Goal: Information Seeking & Learning: Learn about a topic

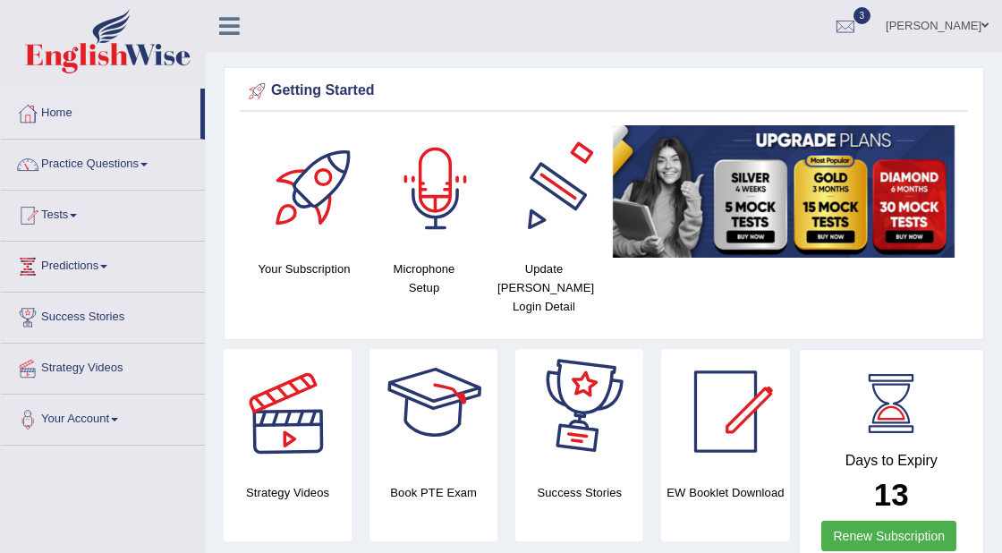
drag, startPoint x: 576, startPoint y: 494, endPoint x: 123, endPoint y: 163, distance: 560.7
click at [123, 163] on link "Practice Questions" at bounding box center [103, 162] width 204 height 45
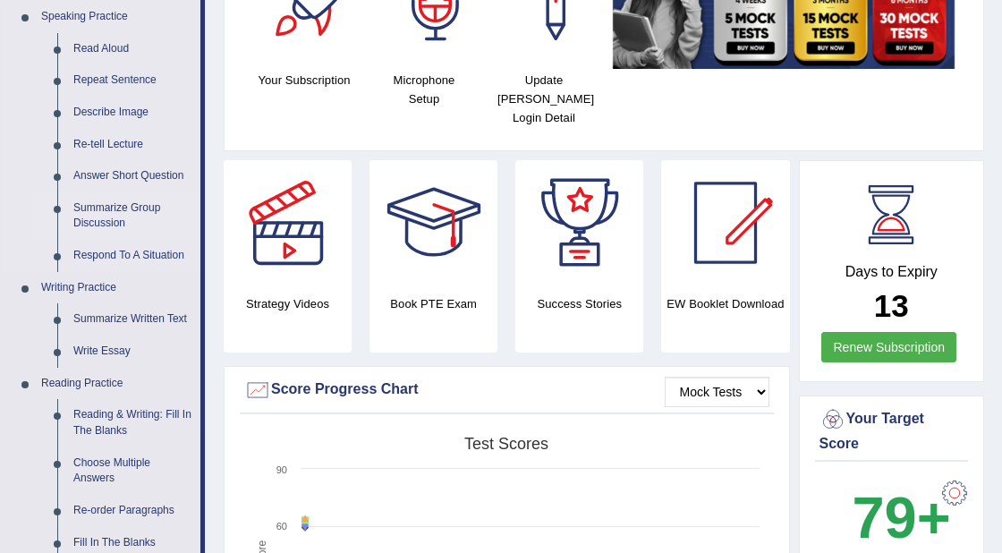
scroll to position [181, 0]
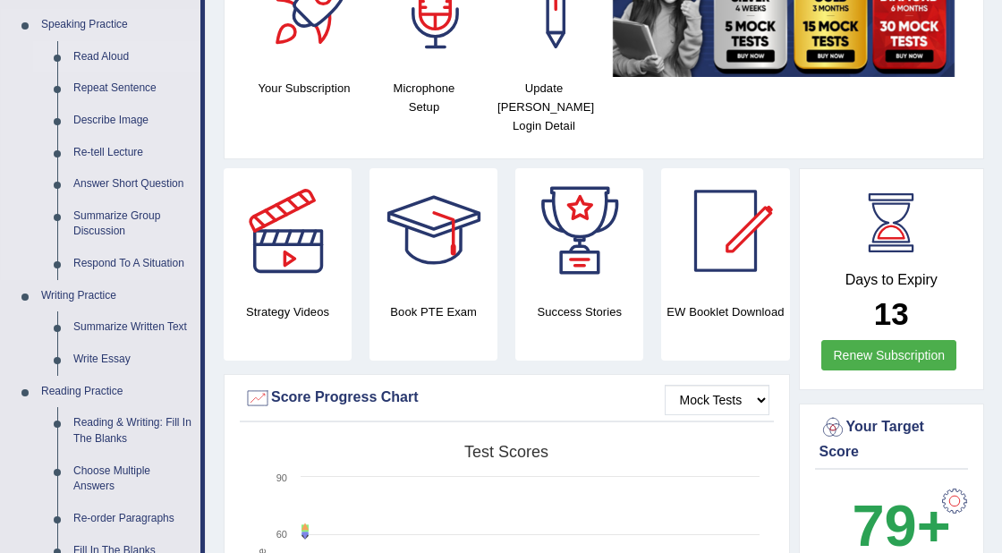
click at [85, 59] on link "Read Aloud" at bounding box center [132, 57] width 135 height 32
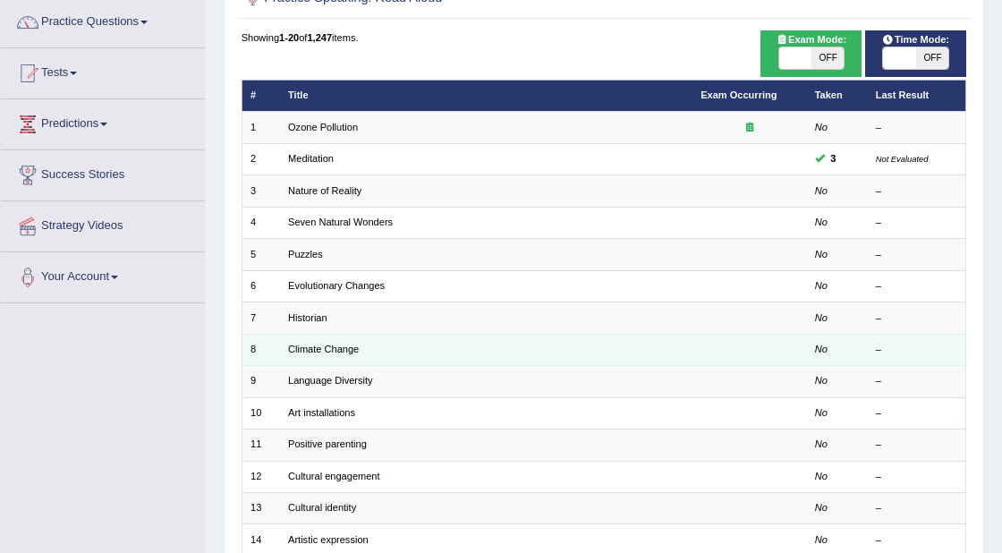
scroll to position [143, 0]
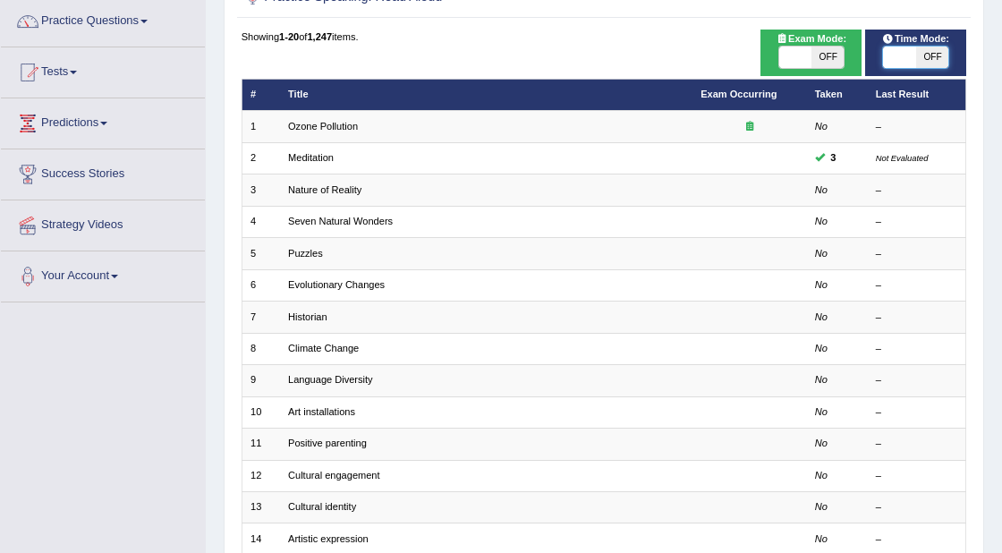
click at [890, 61] on span at bounding box center [899, 57] width 32 height 21
checkbox input "true"
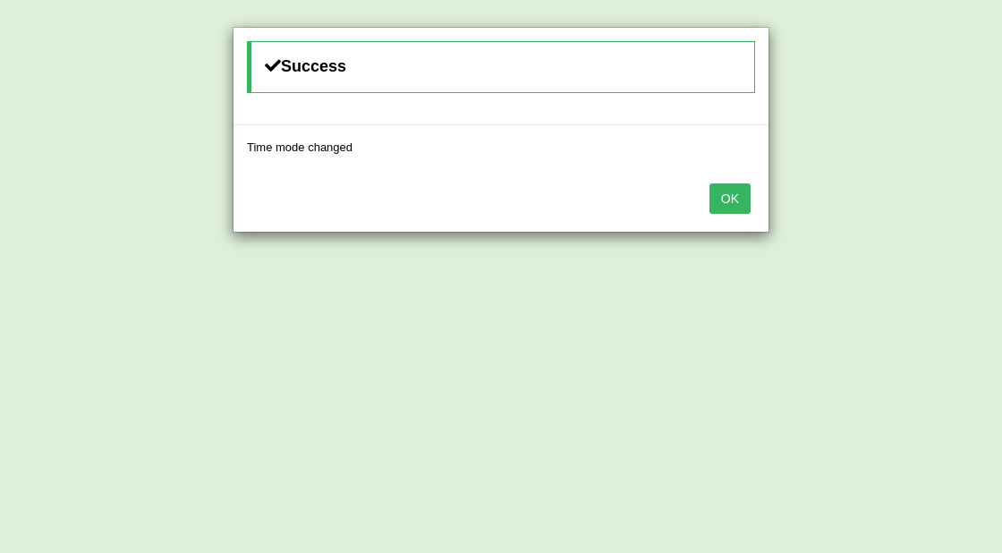
click at [732, 192] on button "OK" at bounding box center [729, 198] width 41 height 30
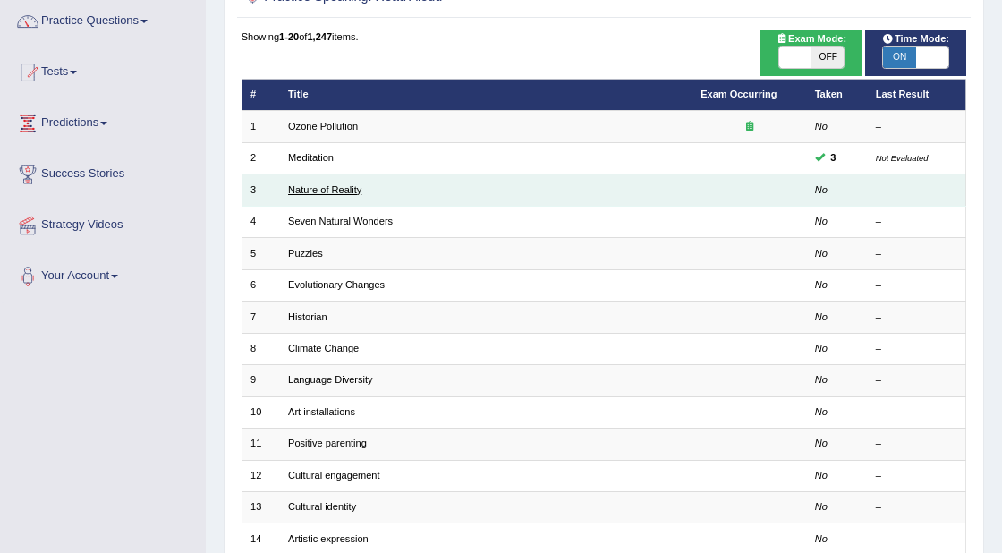
click at [346, 191] on link "Nature of Reality" at bounding box center [324, 189] width 73 height 11
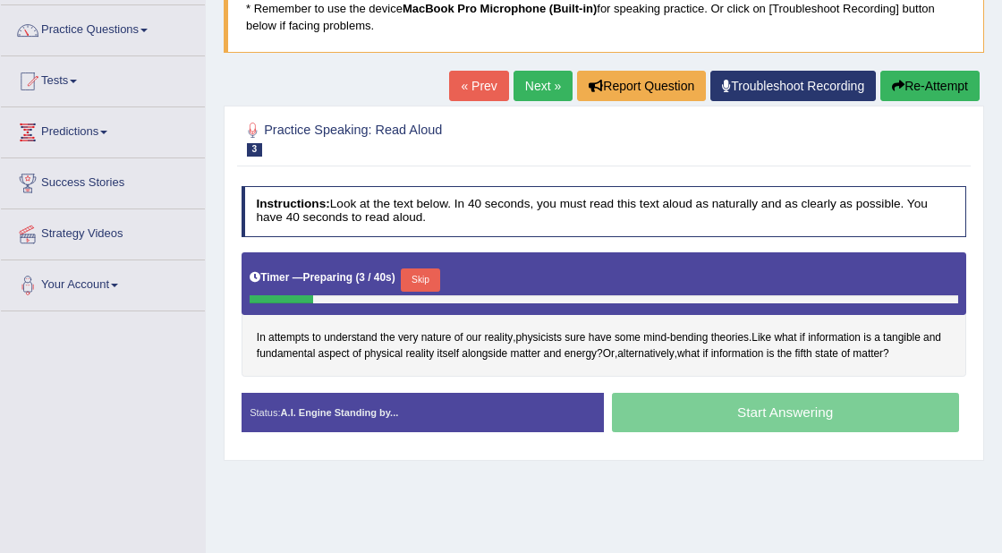
scroll to position [132, 0]
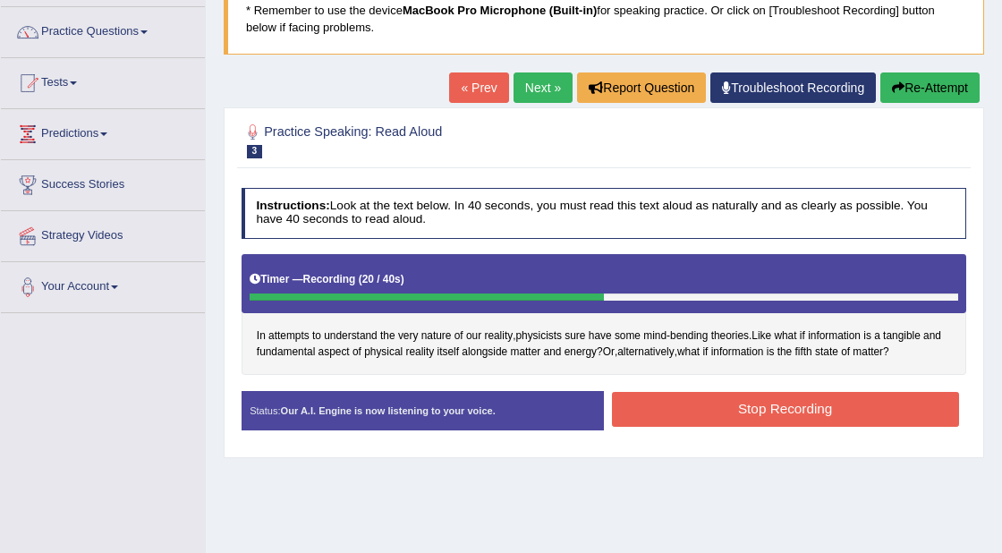
click at [815, 402] on button "Stop Recording" at bounding box center [785, 409] width 347 height 35
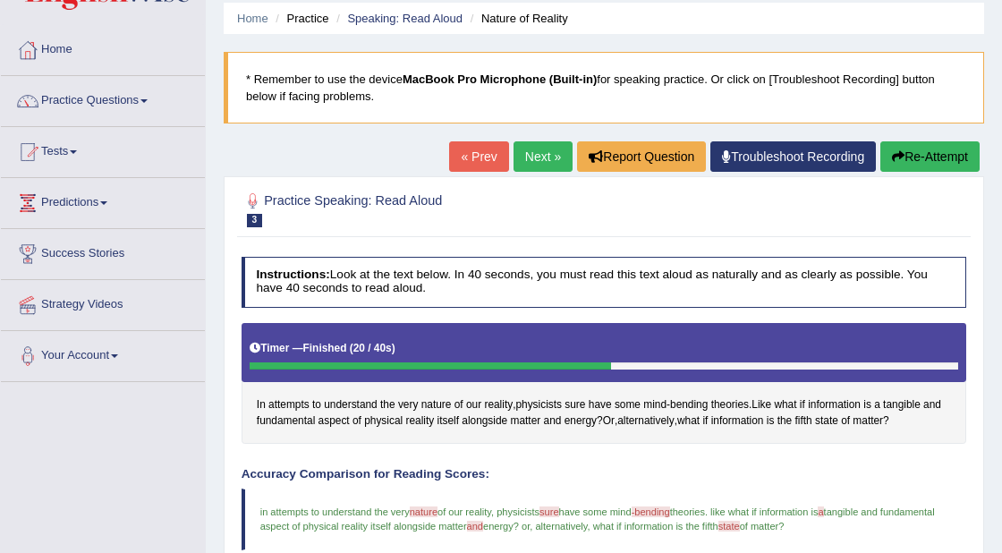
scroll to position [0, 0]
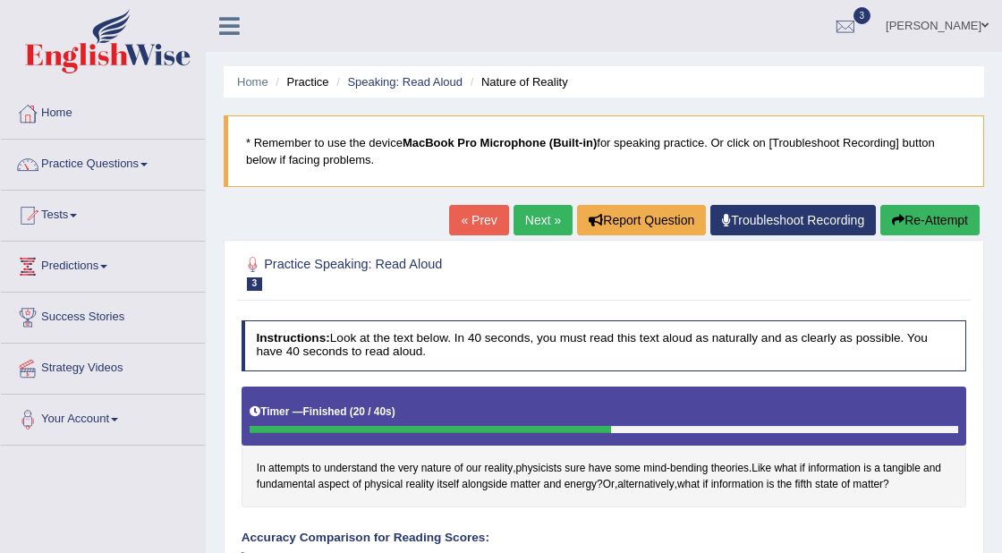
click at [526, 220] on link "Next »" at bounding box center [542, 220] width 59 height 30
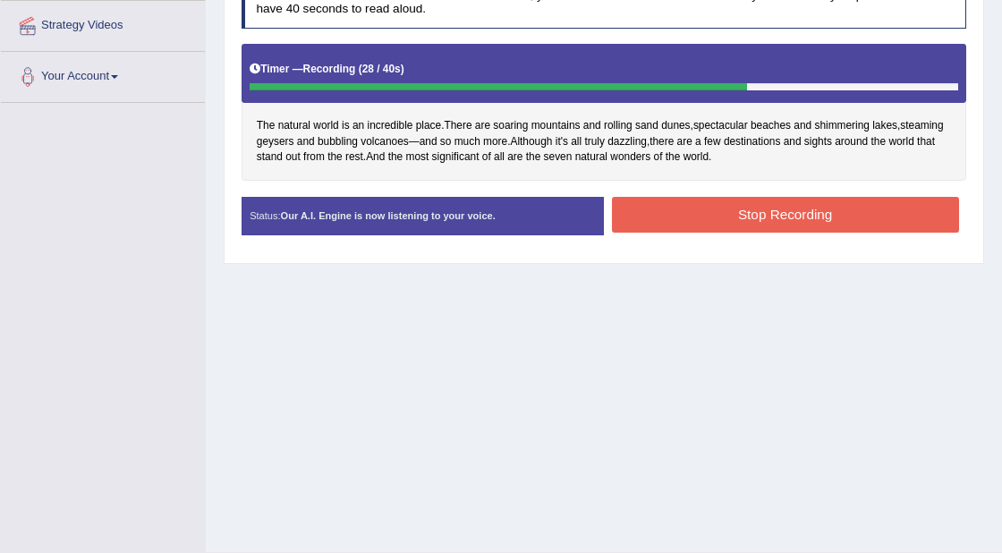
click at [748, 222] on button "Stop Recording" at bounding box center [785, 214] width 347 height 35
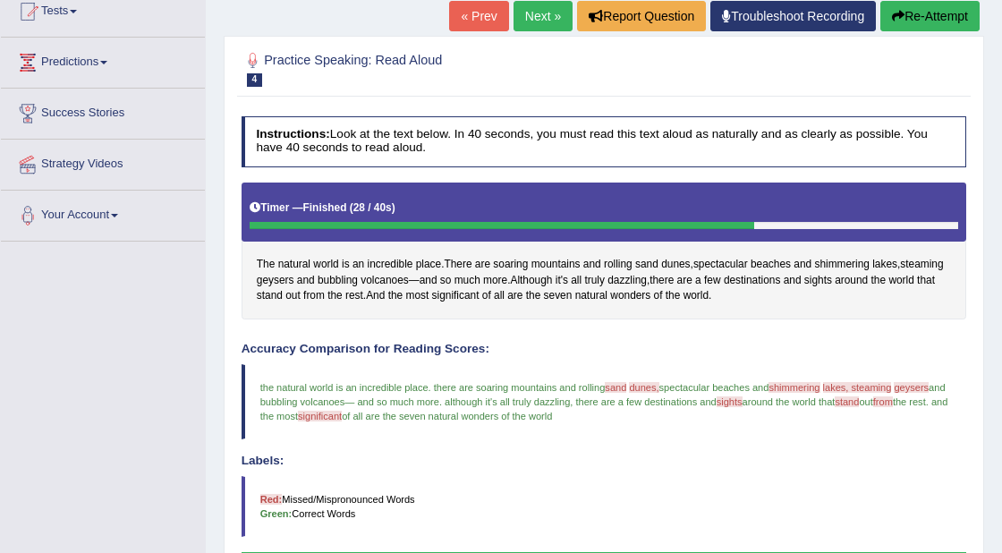
scroll to position [198, 0]
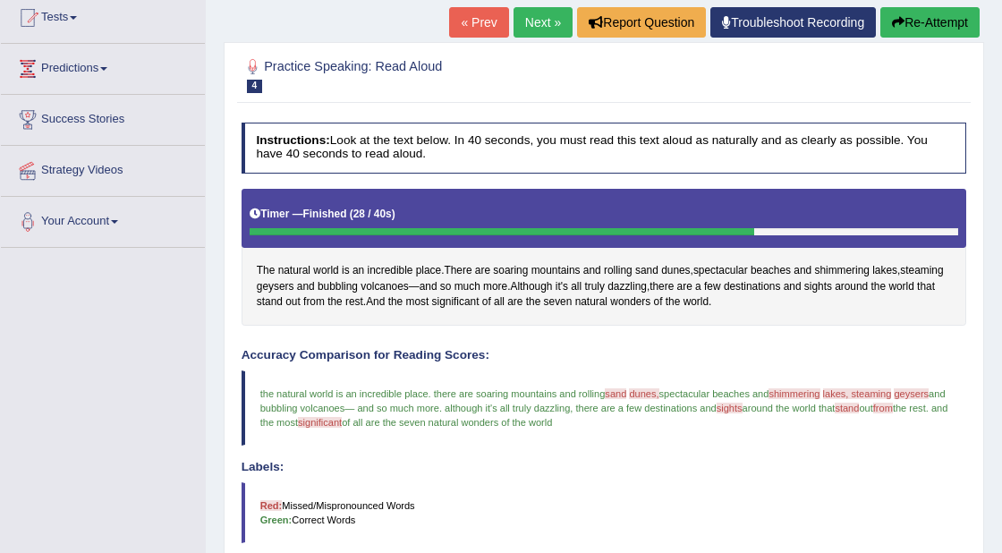
click at [531, 25] on link "Next »" at bounding box center [542, 22] width 59 height 30
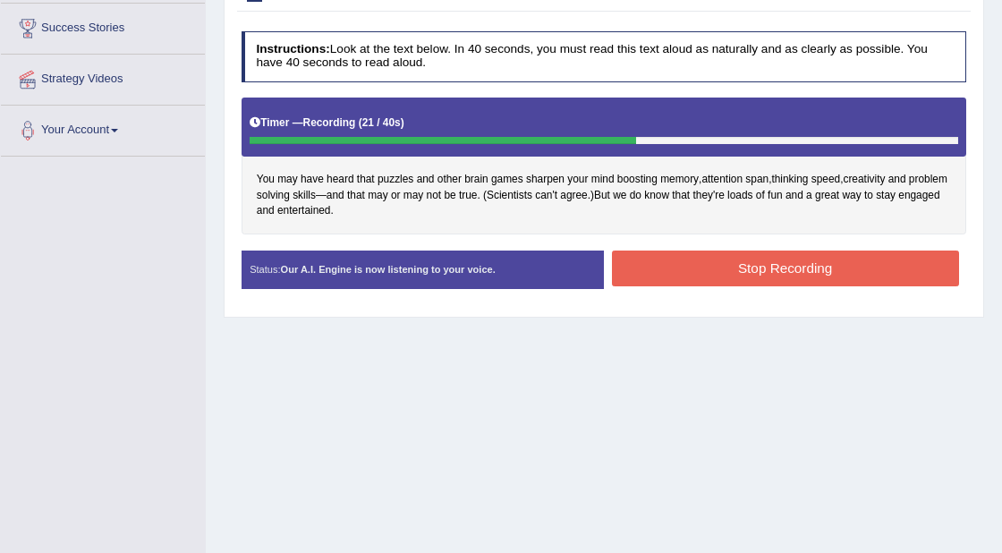
click at [643, 260] on button "Stop Recording" at bounding box center [785, 267] width 347 height 35
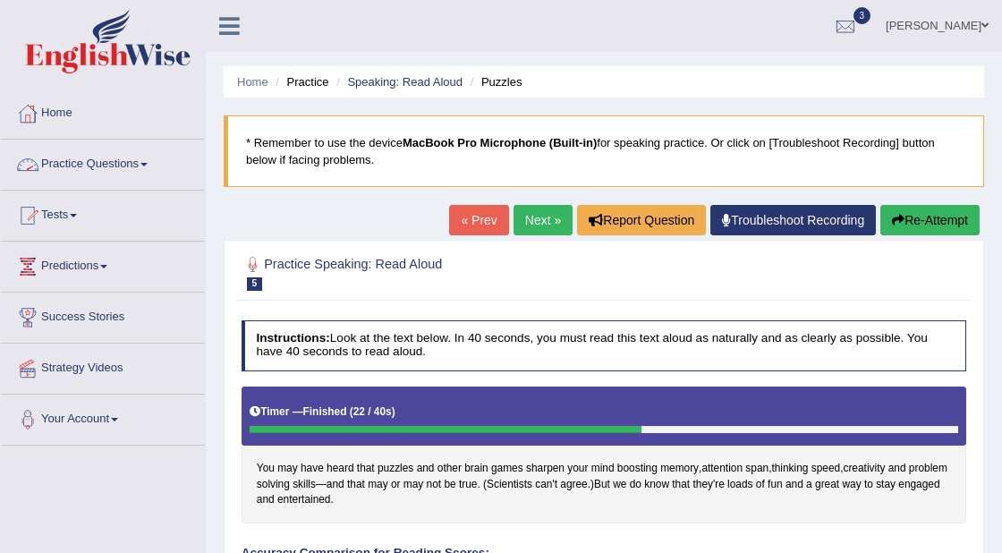
click at [115, 161] on link "Practice Questions" at bounding box center [103, 162] width 204 height 45
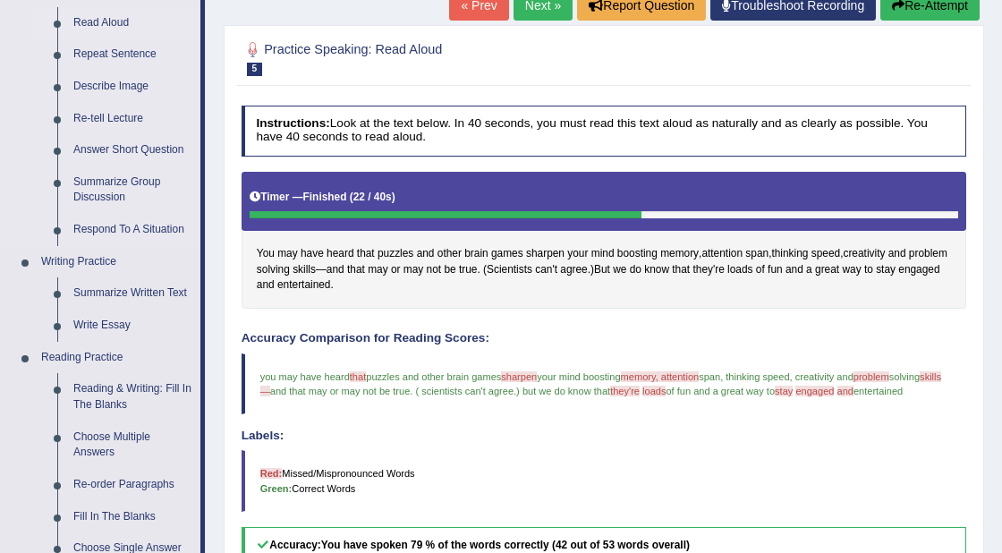
scroll to position [242, 0]
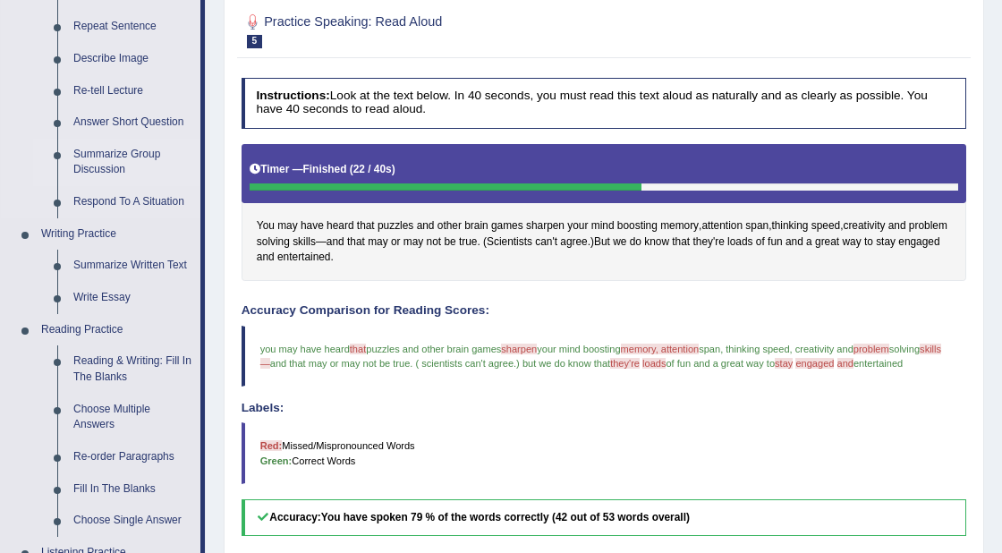
click at [97, 157] on link "Summarize Group Discussion" at bounding box center [132, 162] width 135 height 47
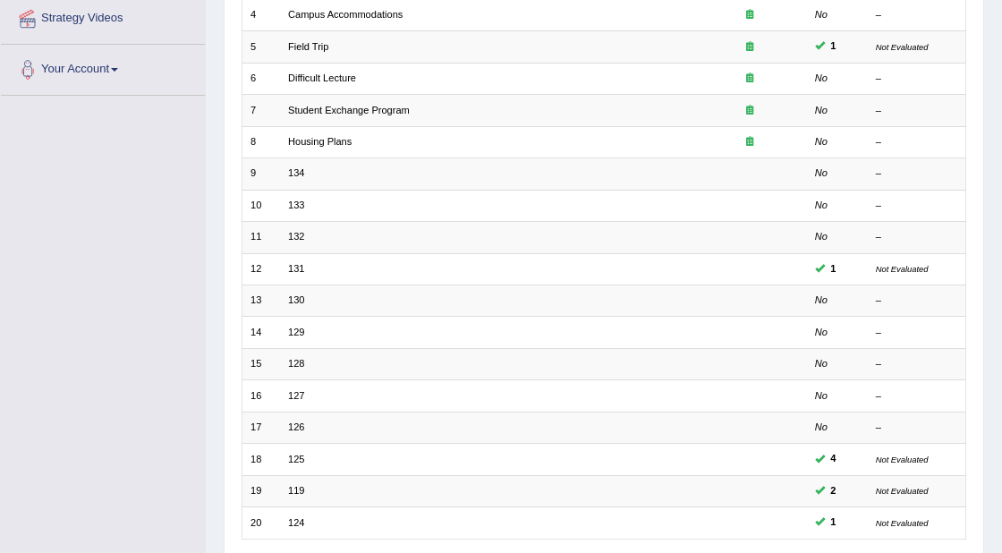
scroll to position [346, 0]
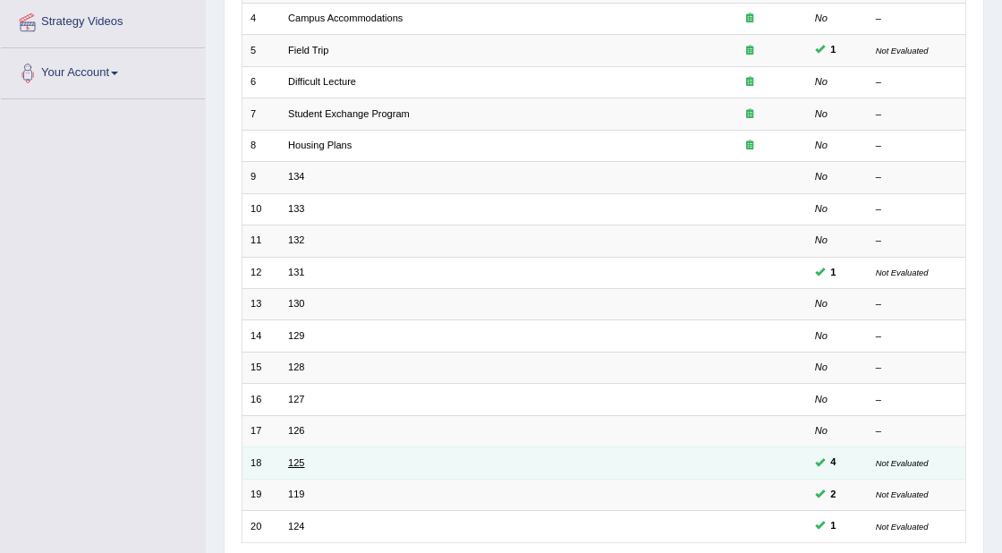
click at [300, 458] on link "125" at bounding box center [296, 462] width 16 height 11
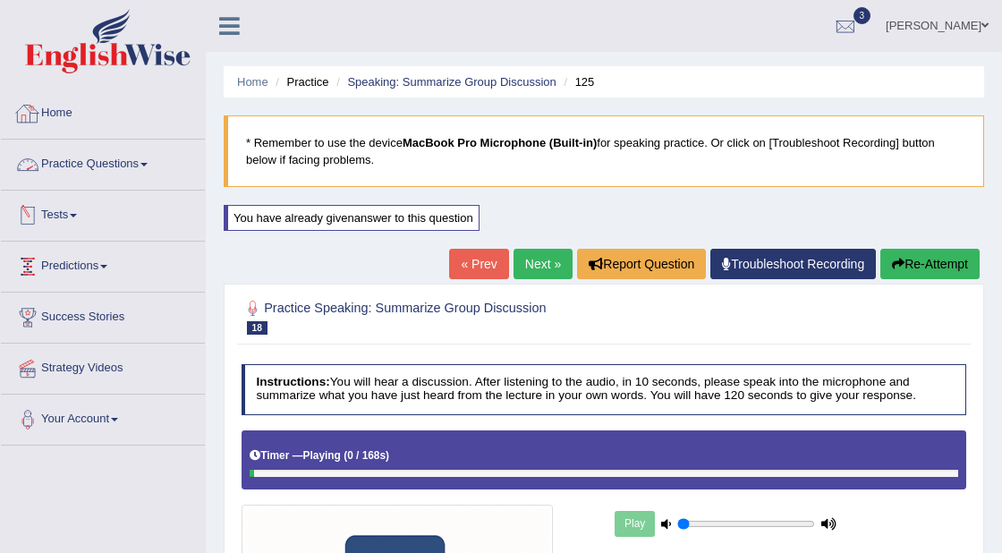
click at [84, 157] on link "Practice Questions" at bounding box center [103, 162] width 204 height 45
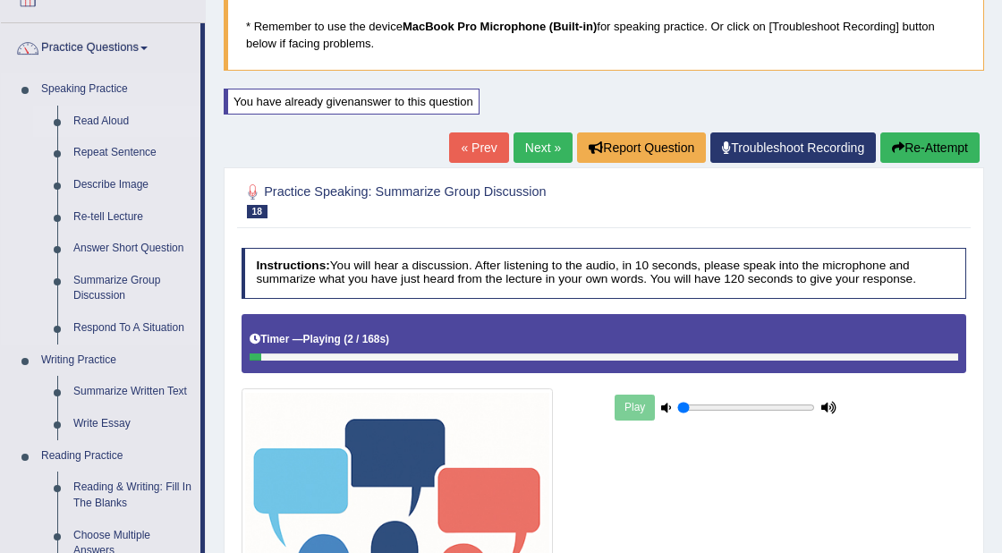
scroll to position [138, 0]
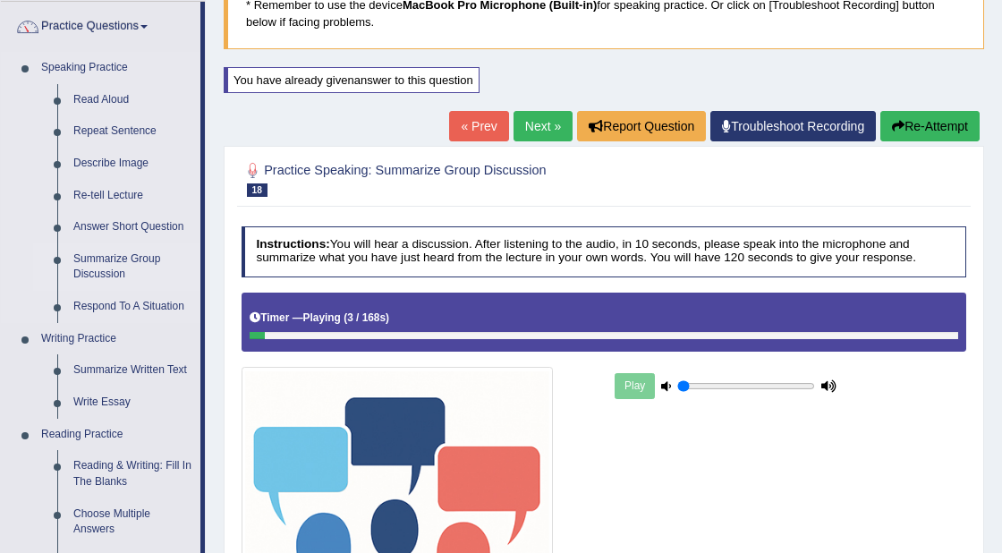
click at [108, 272] on link "Summarize Group Discussion" at bounding box center [132, 266] width 135 height 47
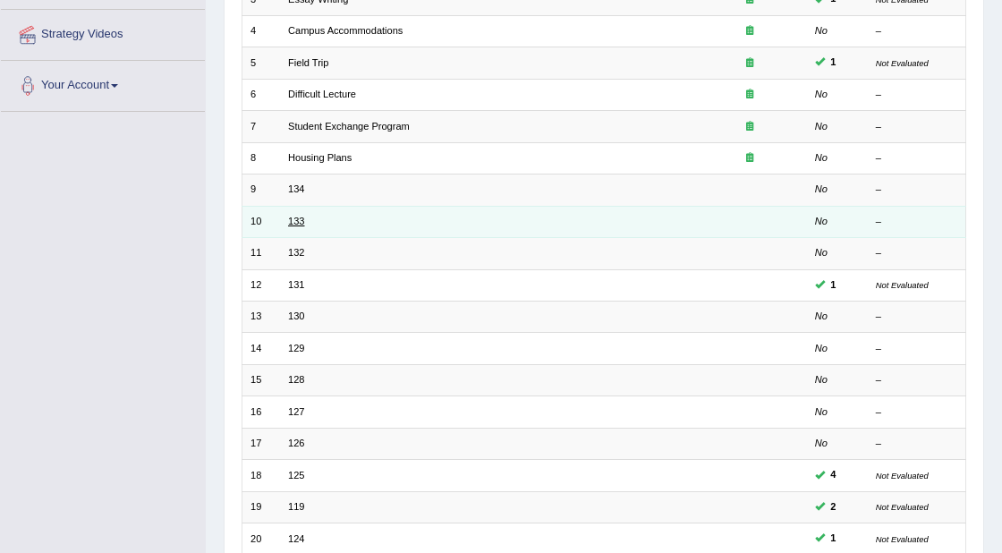
scroll to position [473, 0]
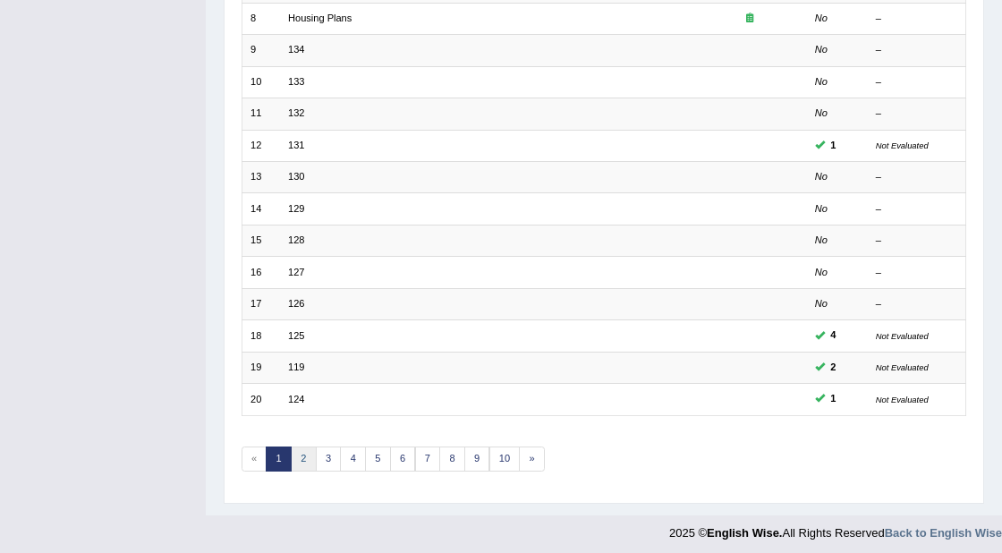
click at [299, 451] on link "2" at bounding box center [304, 458] width 26 height 25
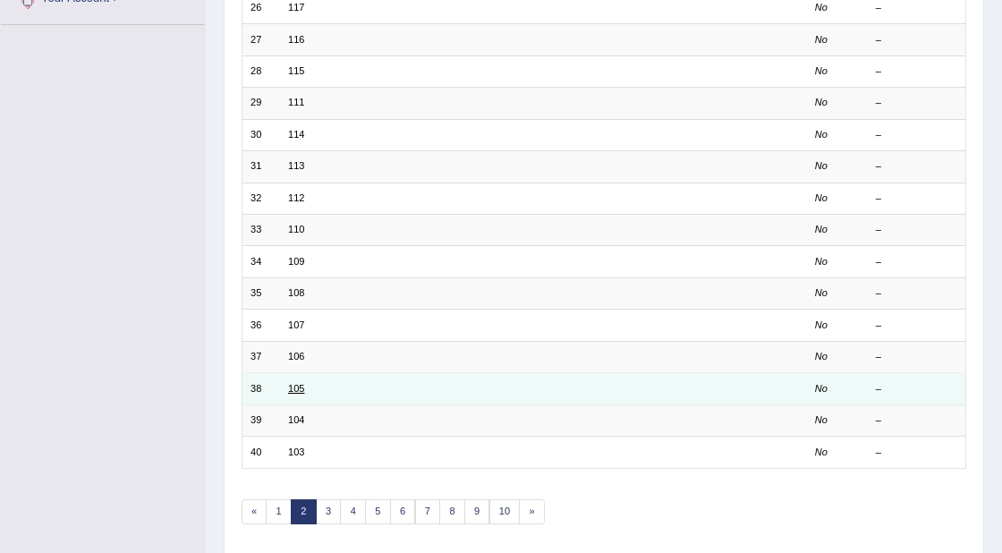
click at [294, 383] on link "105" at bounding box center [296, 388] width 16 height 11
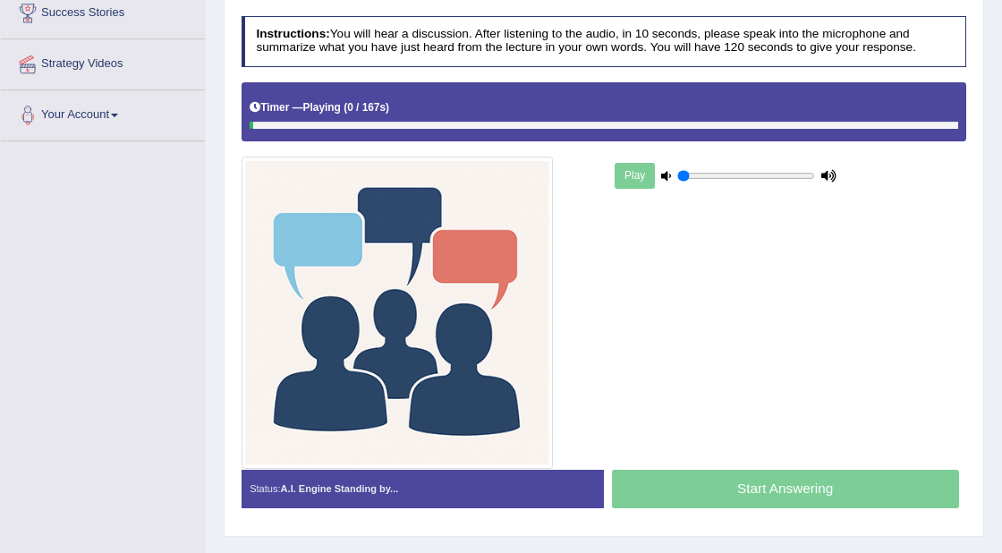
scroll to position [303, 0]
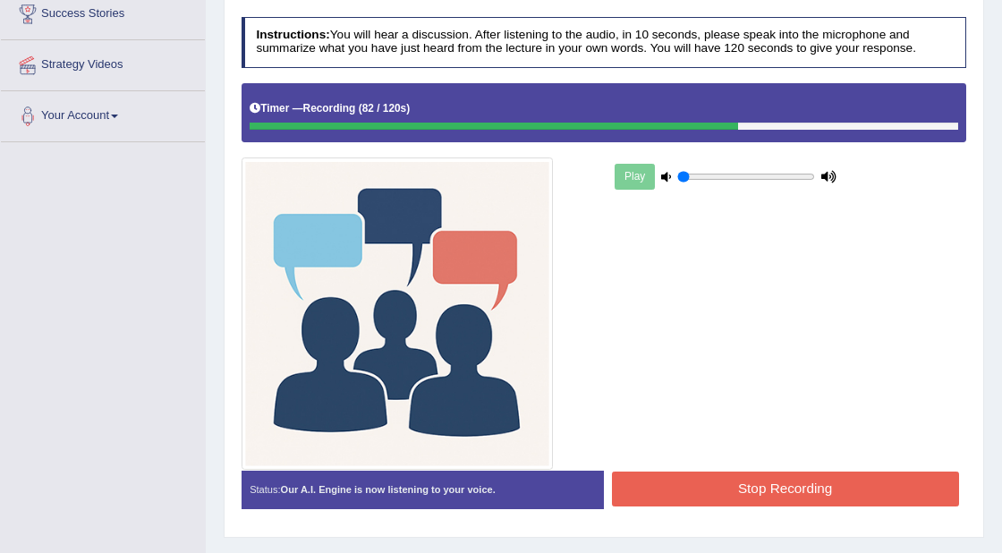
click at [739, 487] on button "Stop Recording" at bounding box center [785, 488] width 347 height 35
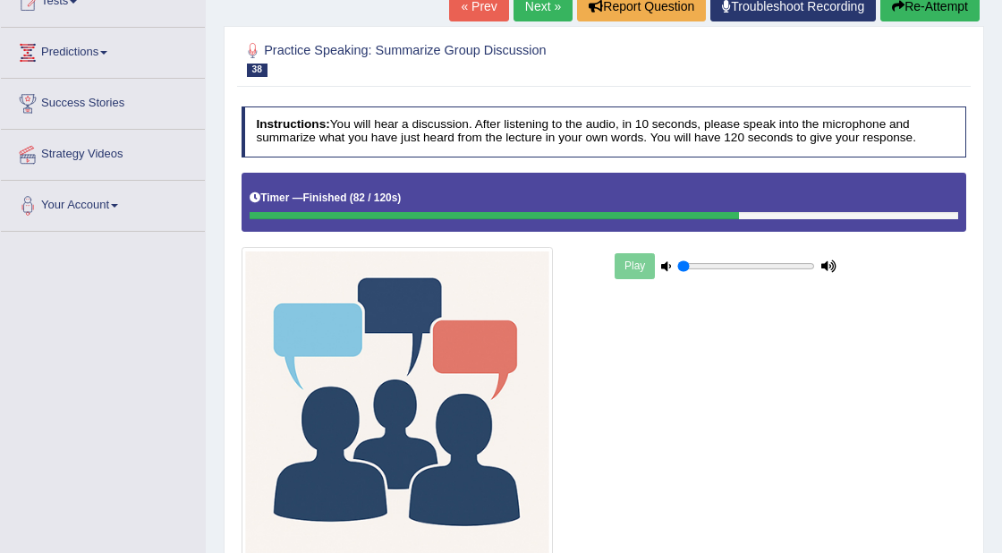
scroll to position [0, 0]
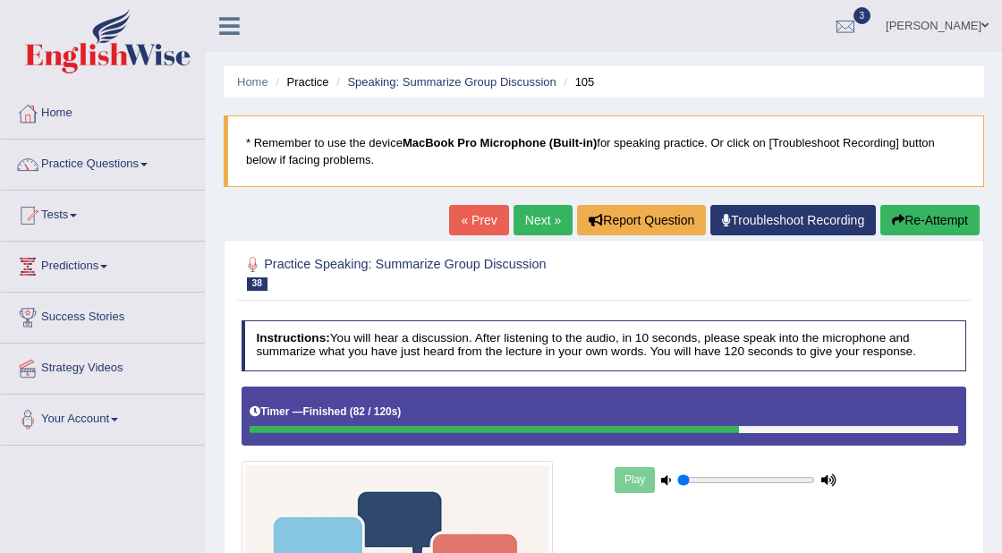
click at [121, 163] on link "Practice Questions" at bounding box center [103, 162] width 204 height 45
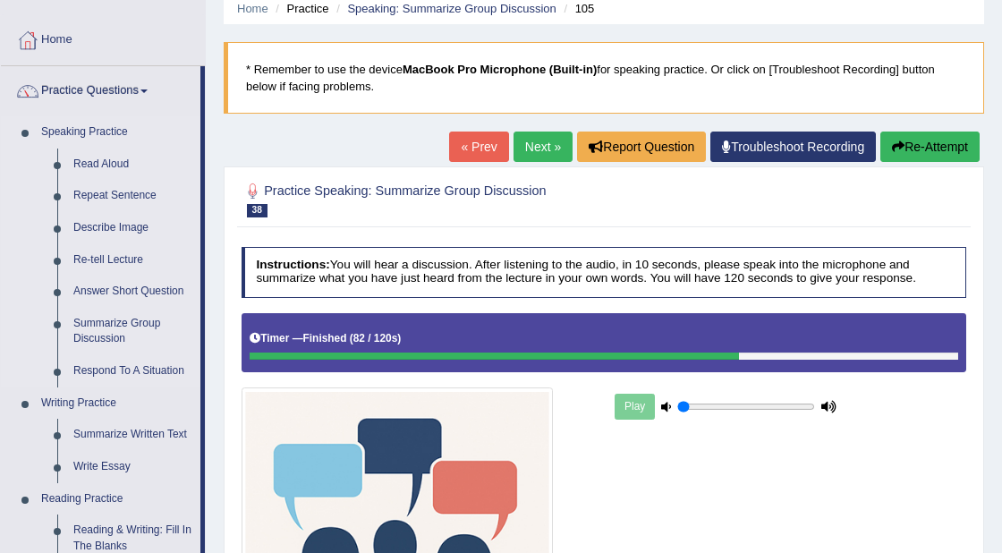
scroll to position [74, 0]
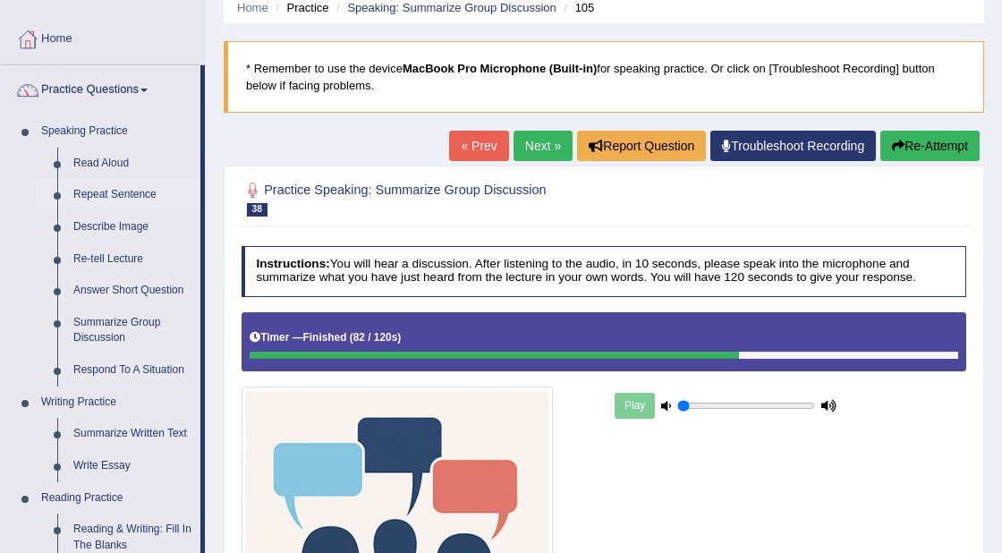
click at [111, 193] on link "Repeat Sentence" at bounding box center [132, 195] width 135 height 32
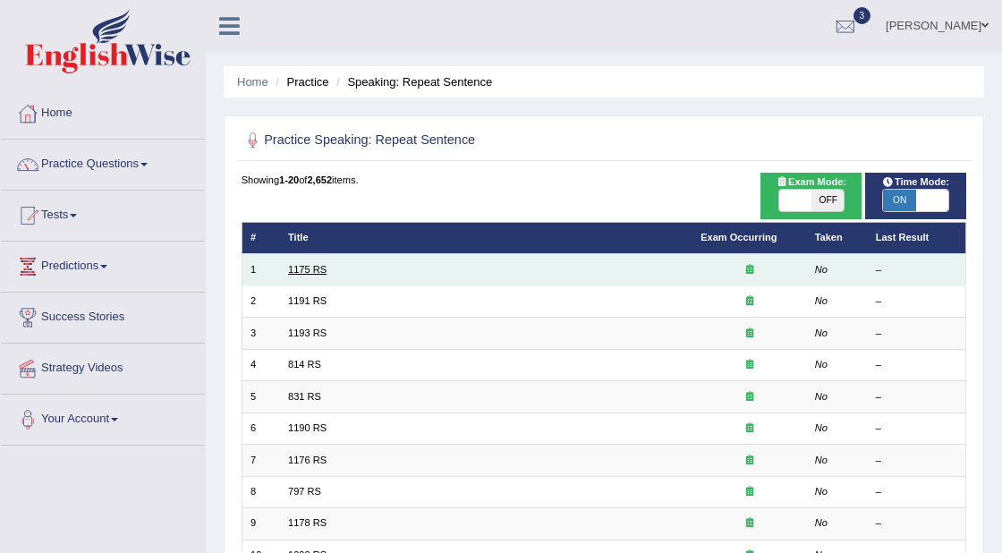
click at [301, 267] on link "1175 RS" at bounding box center [307, 269] width 38 height 11
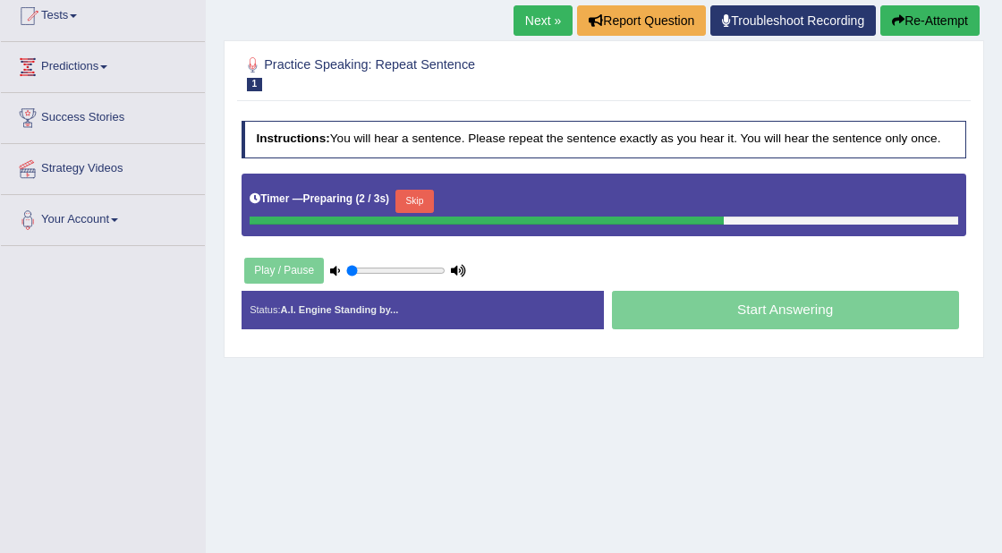
scroll to position [202, 0]
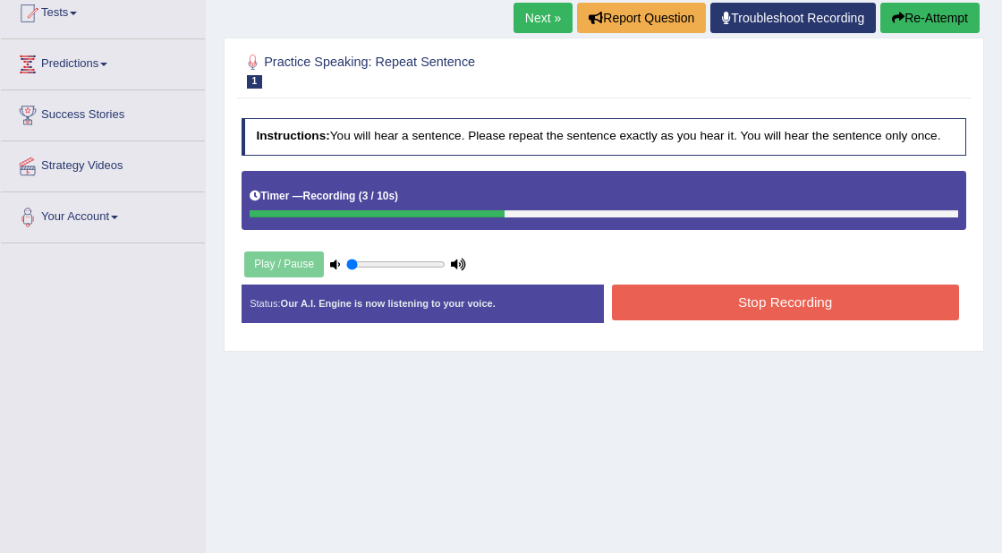
click at [677, 318] on button "Stop Recording" at bounding box center [785, 301] width 347 height 35
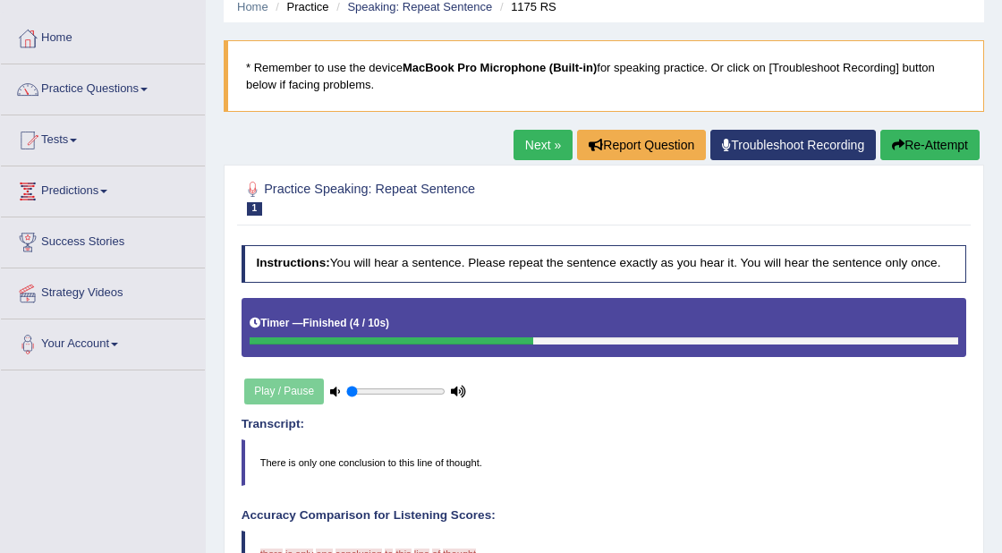
scroll to position [55, 0]
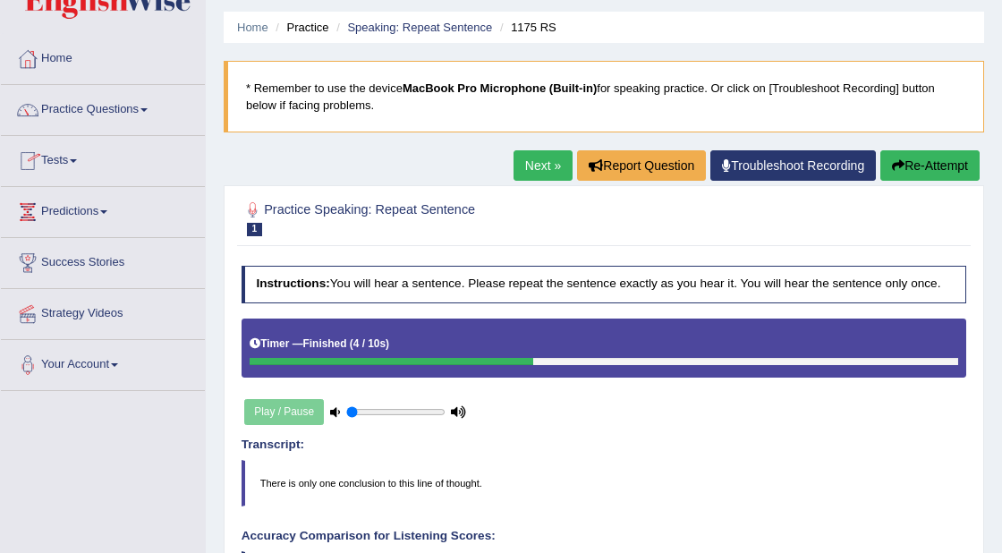
click at [916, 172] on button "Re-Attempt" at bounding box center [929, 165] width 99 height 30
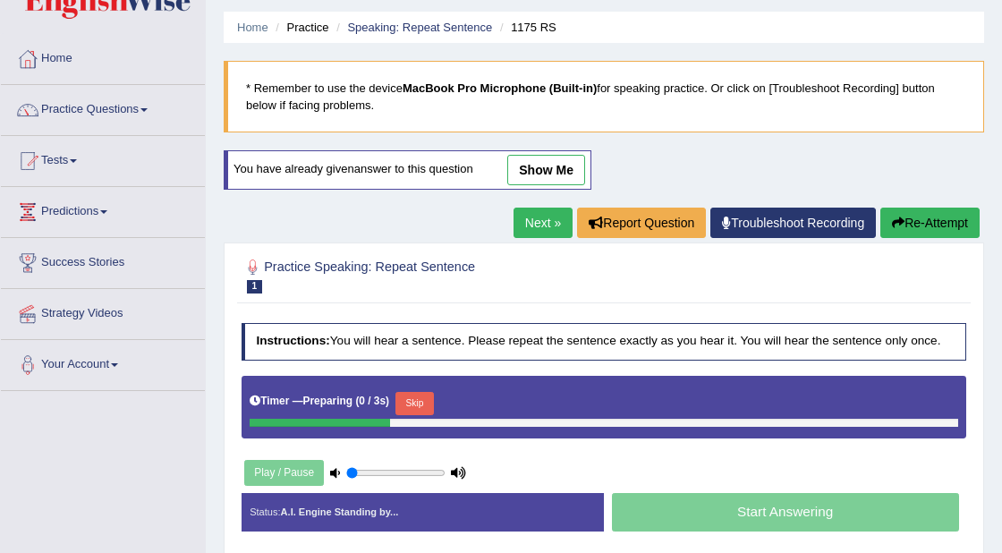
scroll to position [55, 0]
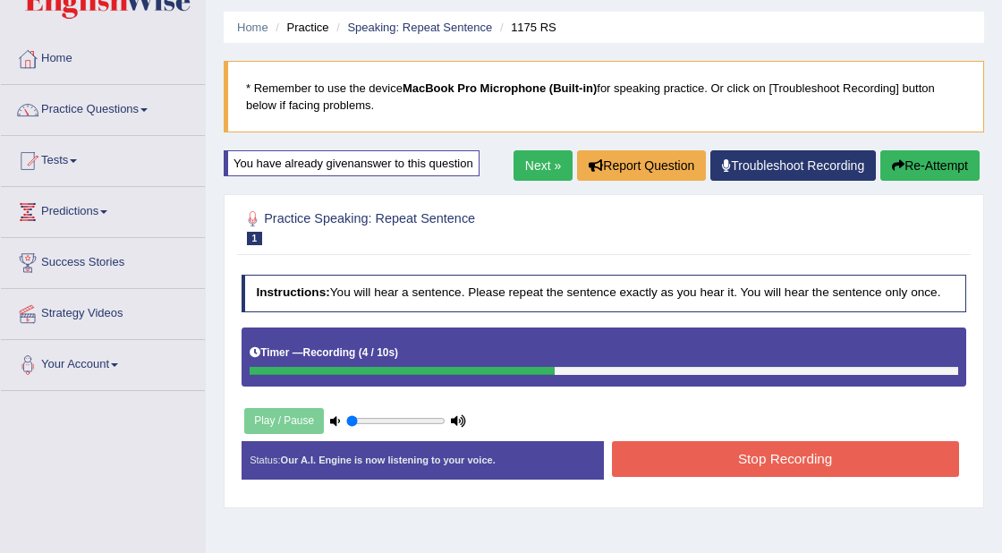
click at [742, 476] on button "Stop Recording" at bounding box center [785, 458] width 347 height 35
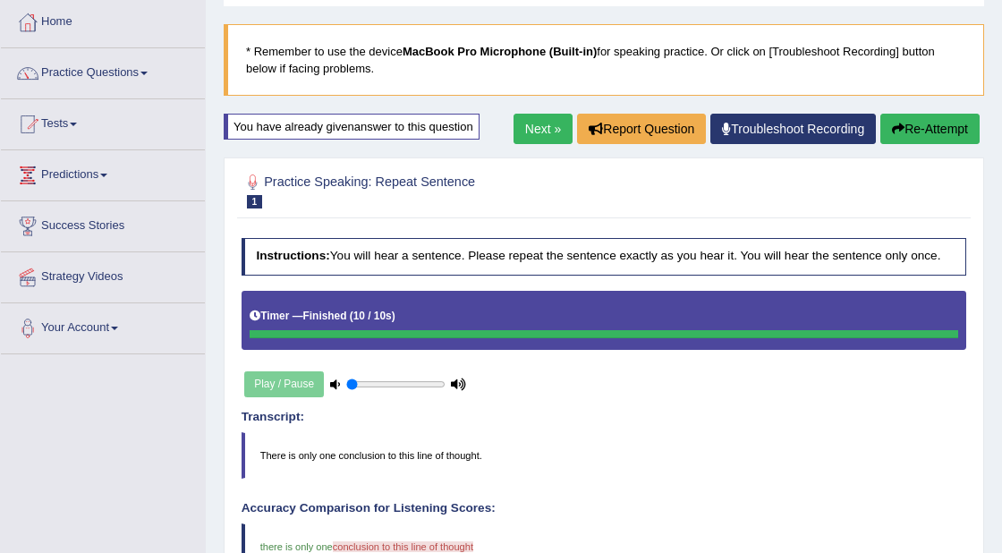
scroll to position [101, 0]
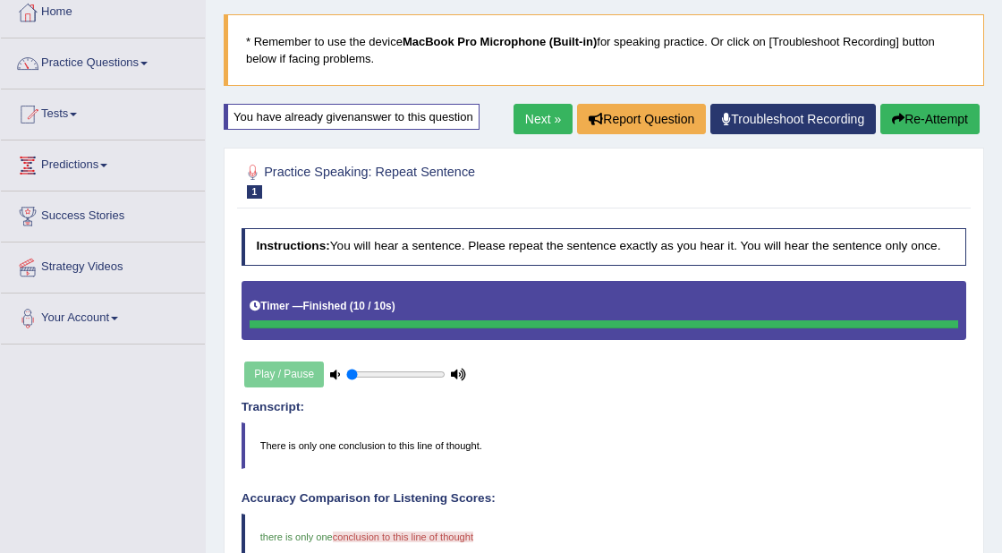
click at [919, 113] on button "Re-Attempt" at bounding box center [929, 119] width 99 height 30
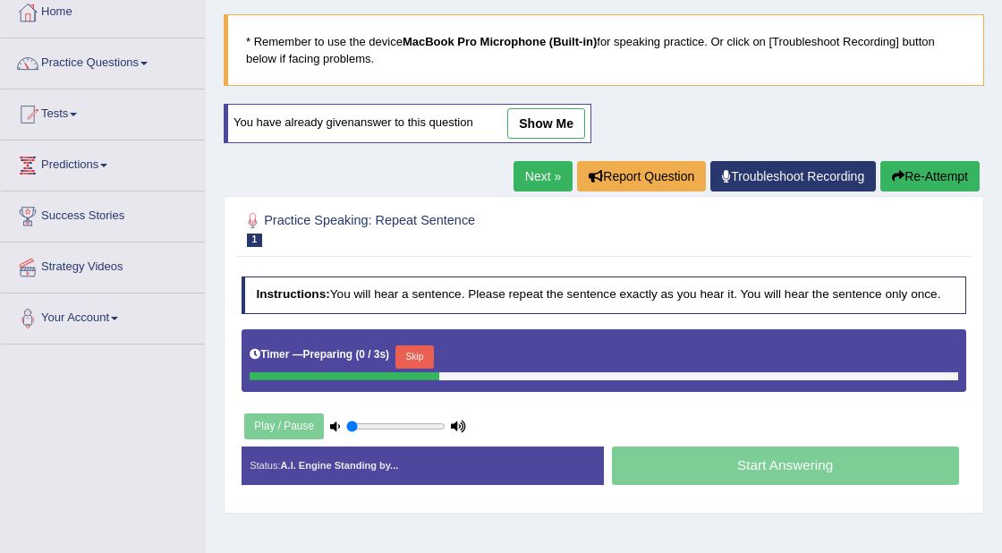
click at [521, 172] on link "Next »" at bounding box center [542, 176] width 59 height 30
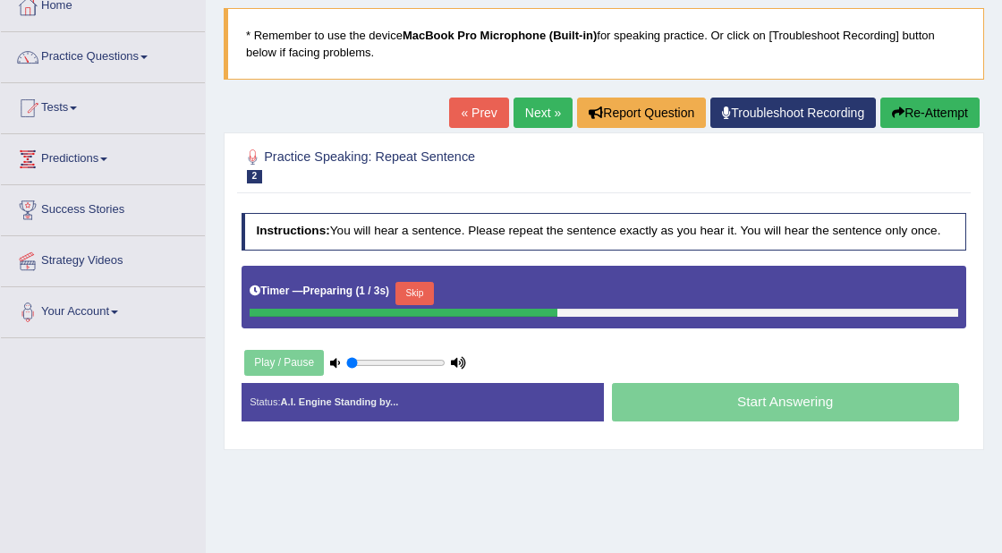
scroll to position [109, 0]
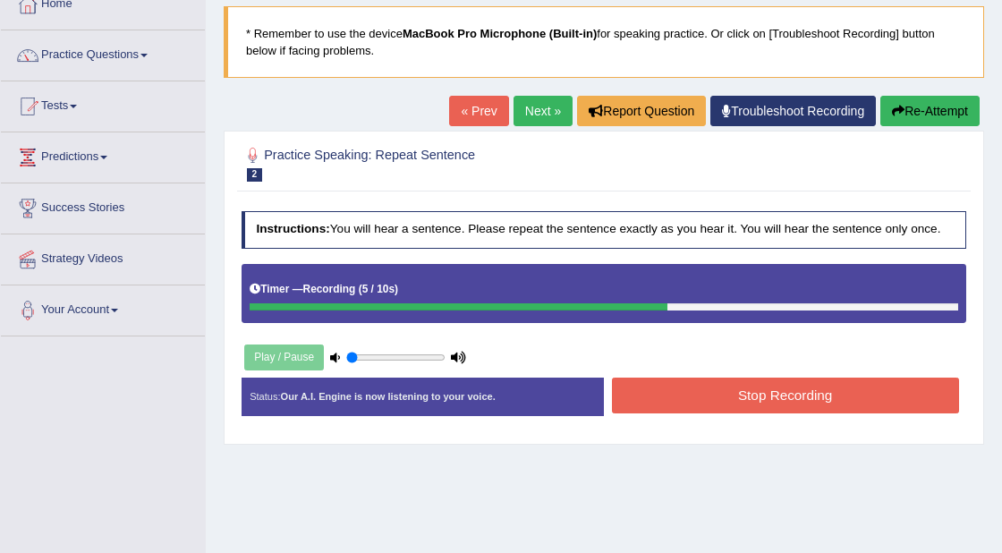
click at [735, 406] on button "Stop Recording" at bounding box center [785, 394] width 347 height 35
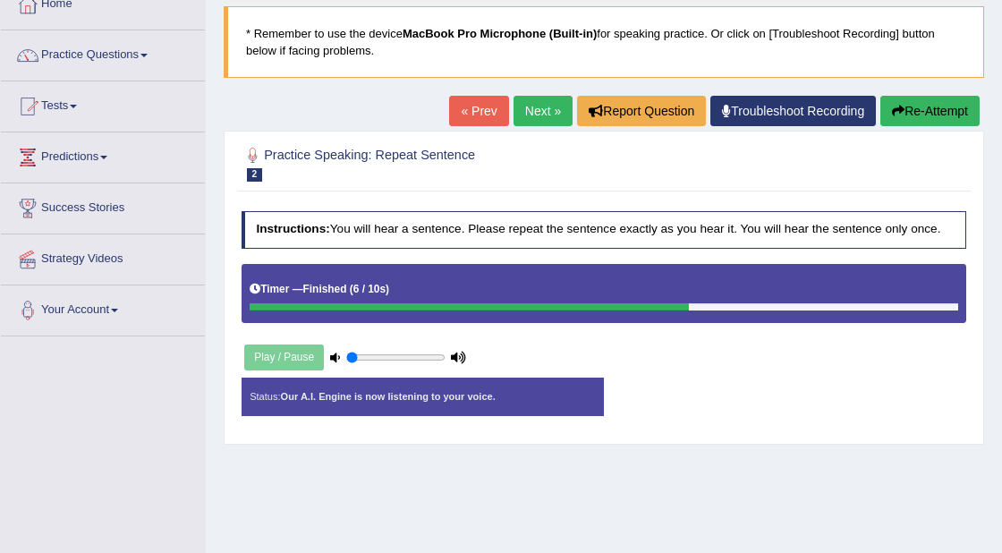
click at [735, 389] on body "Toggle navigation Home Practice Questions Speaking Practice Read Aloud Repeat S…" at bounding box center [501, 167] width 1002 height 553
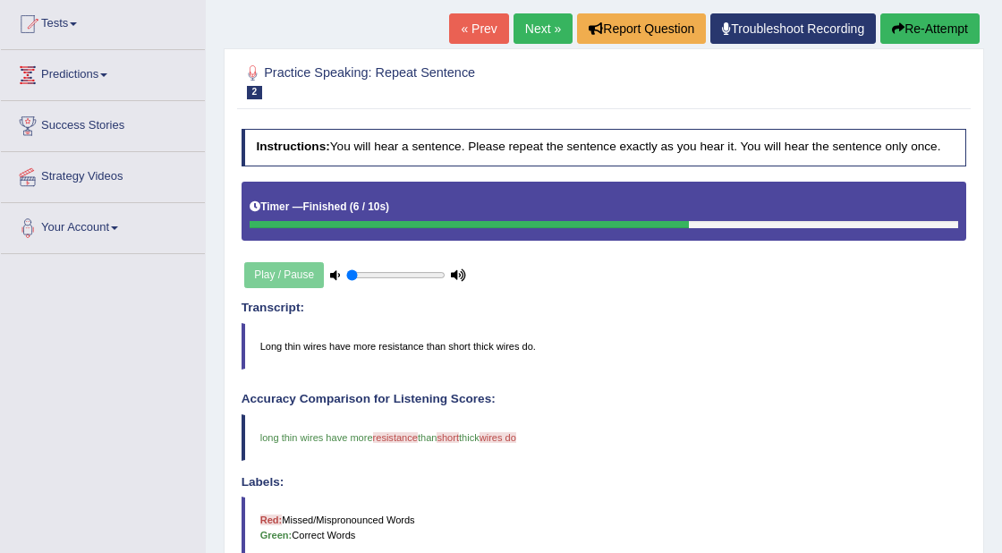
scroll to position [0, 0]
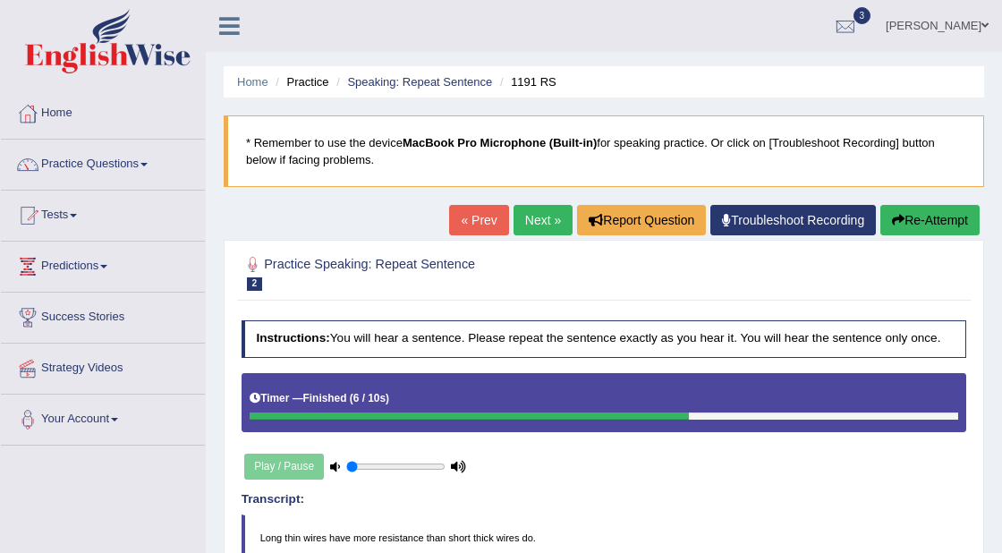
click at [535, 216] on link "Next »" at bounding box center [542, 220] width 59 height 30
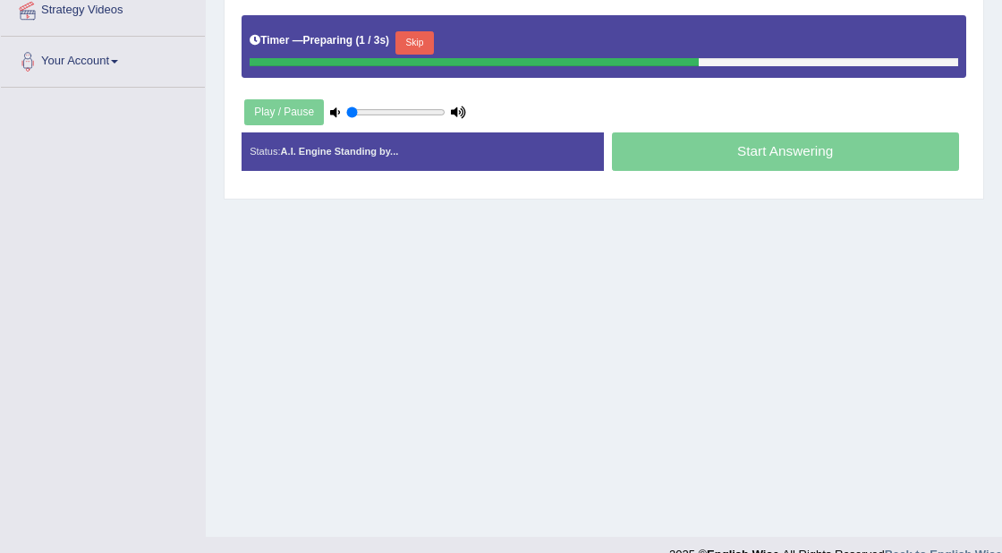
scroll to position [353, 0]
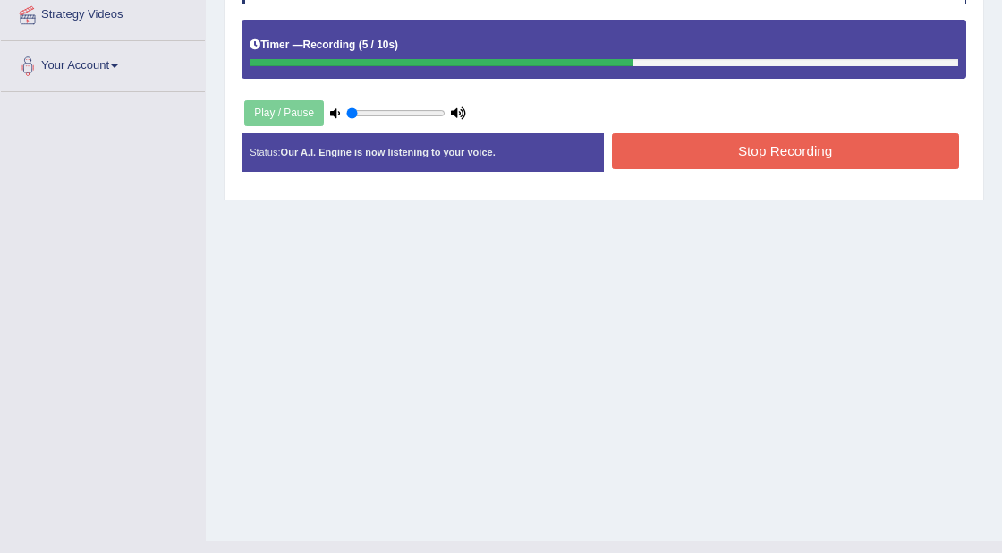
click at [702, 166] on button "Stop Recording" at bounding box center [785, 150] width 347 height 35
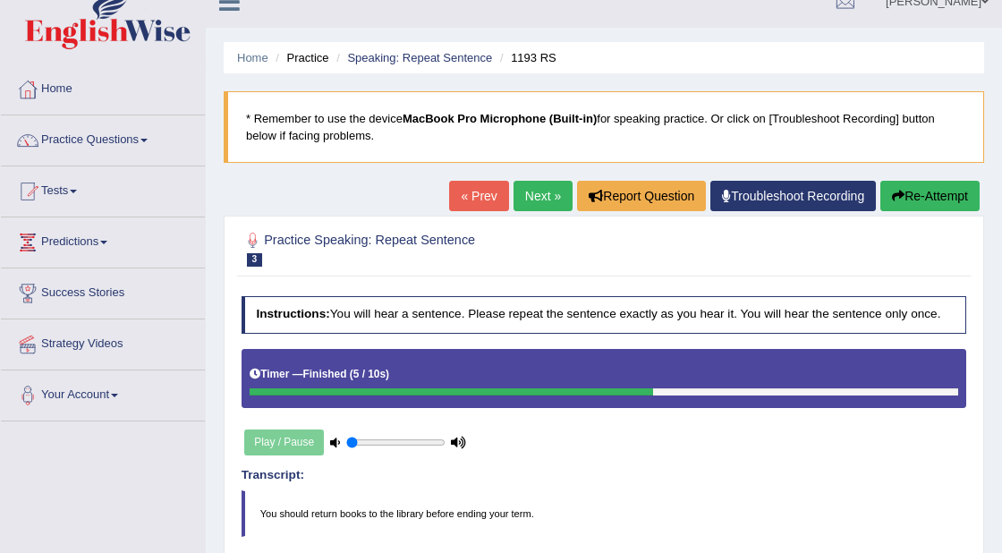
scroll to position [22, 0]
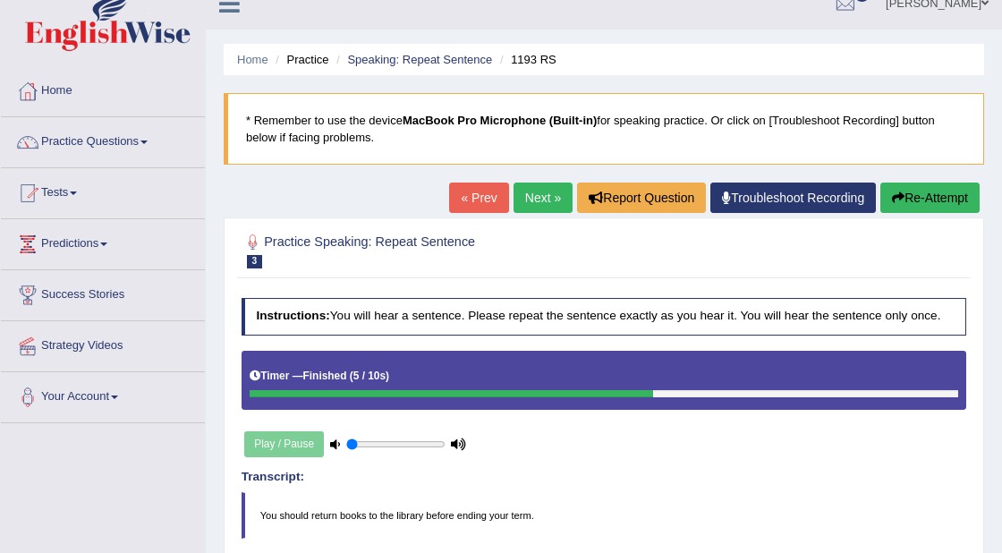
click at [530, 202] on link "Next »" at bounding box center [542, 197] width 59 height 30
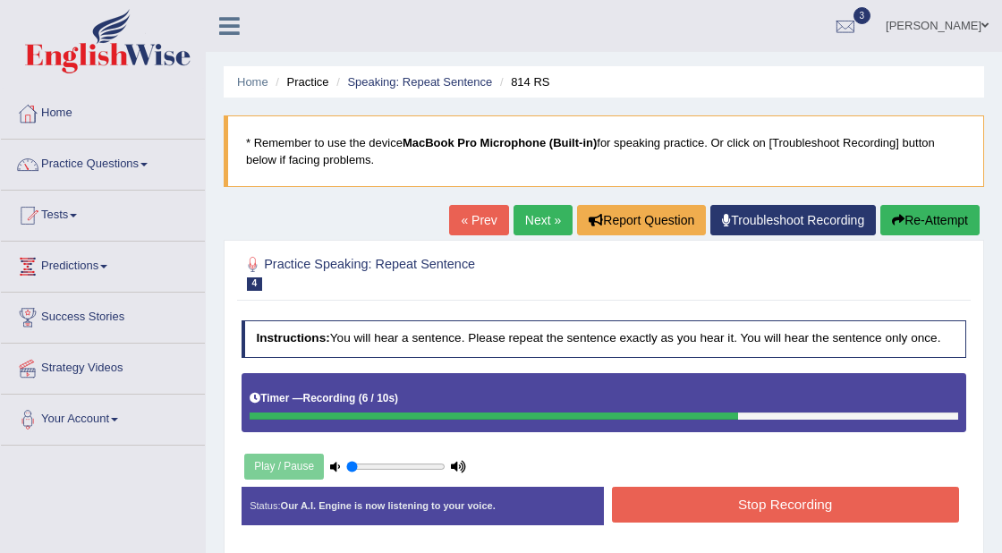
click at [734, 515] on button "Stop Recording" at bounding box center [785, 504] width 347 height 35
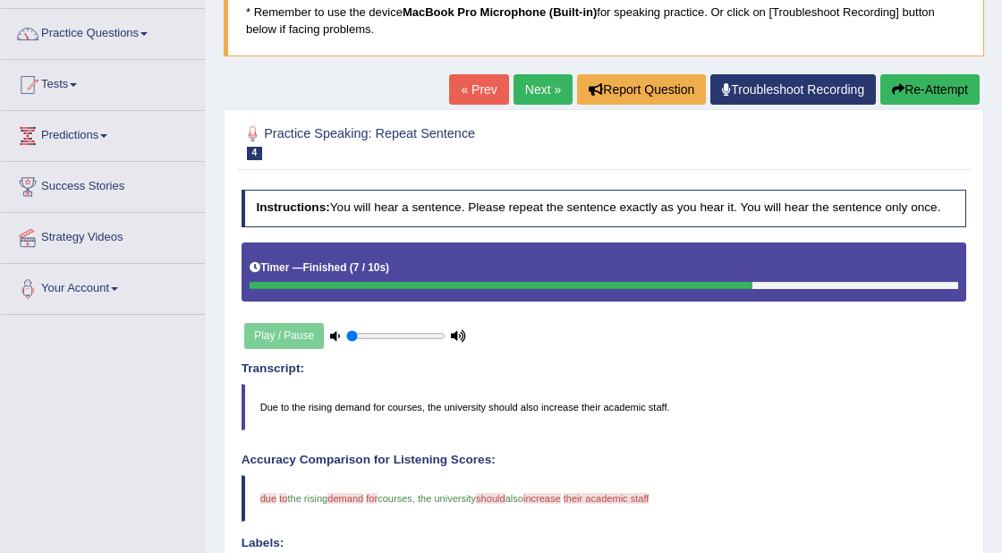
scroll to position [98, 0]
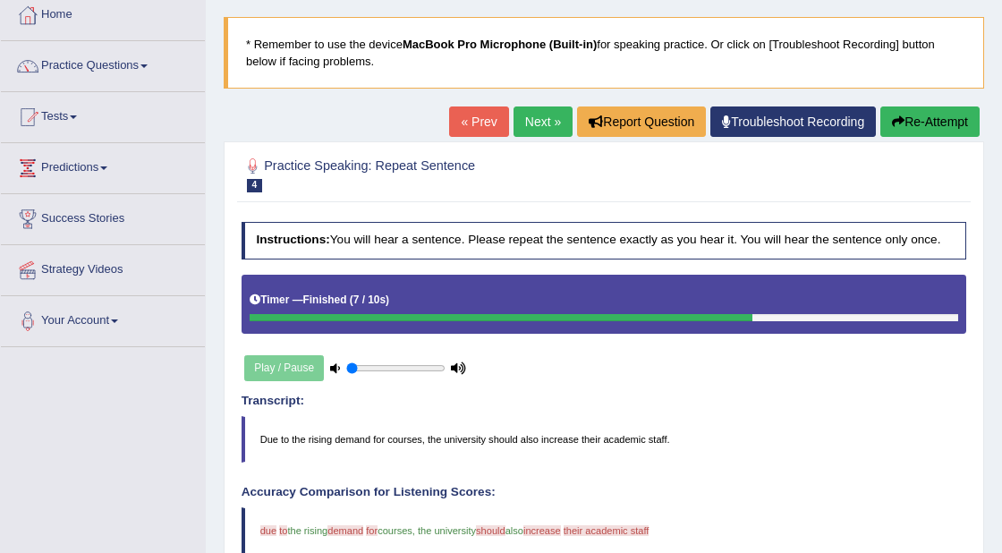
click at [925, 122] on button "Re-Attempt" at bounding box center [929, 121] width 99 height 30
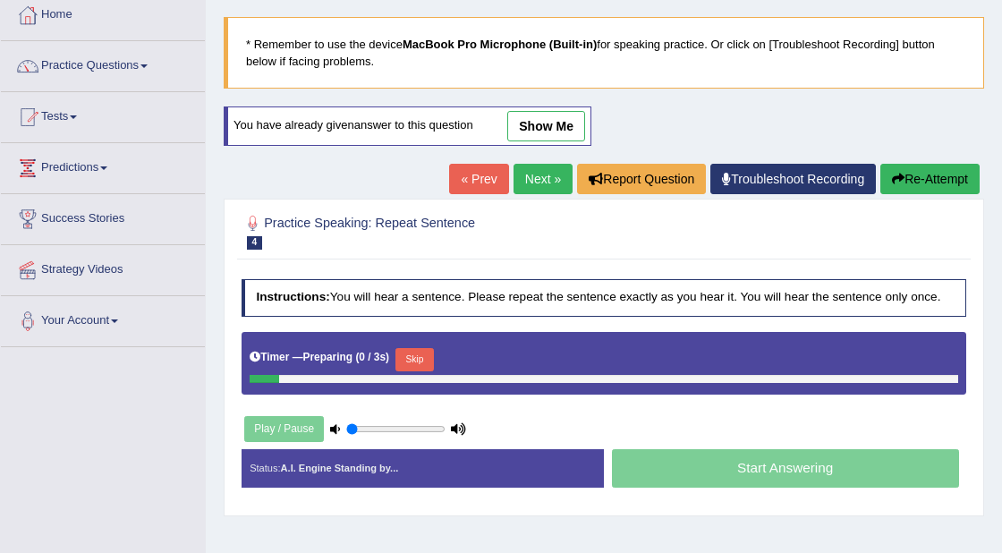
scroll to position [98, 0]
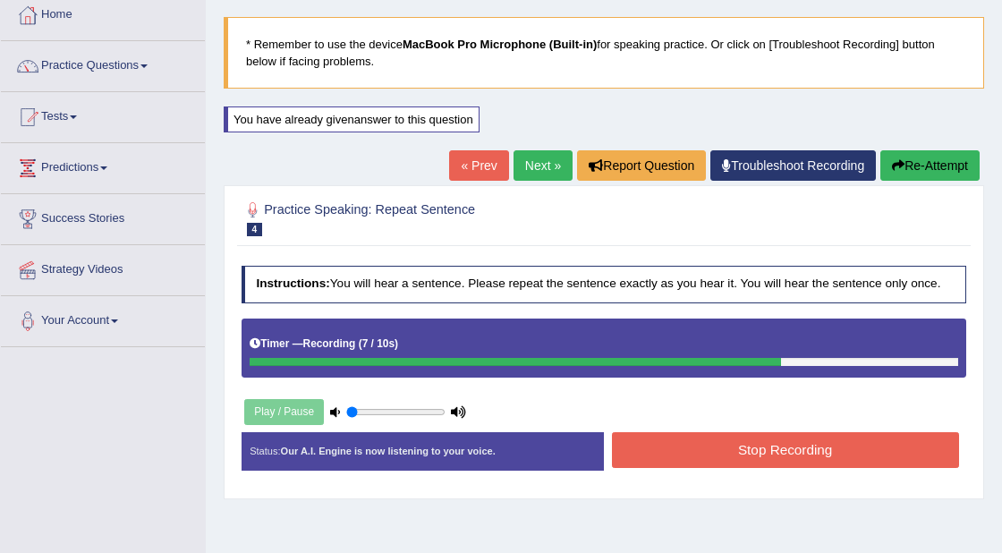
click at [755, 464] on button "Stop Recording" at bounding box center [785, 449] width 347 height 35
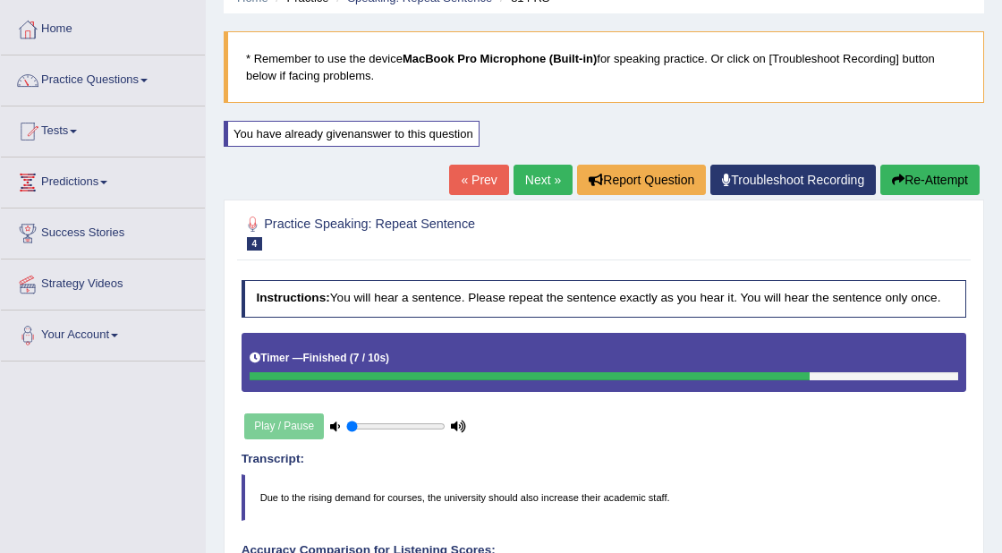
scroll to position [0, 0]
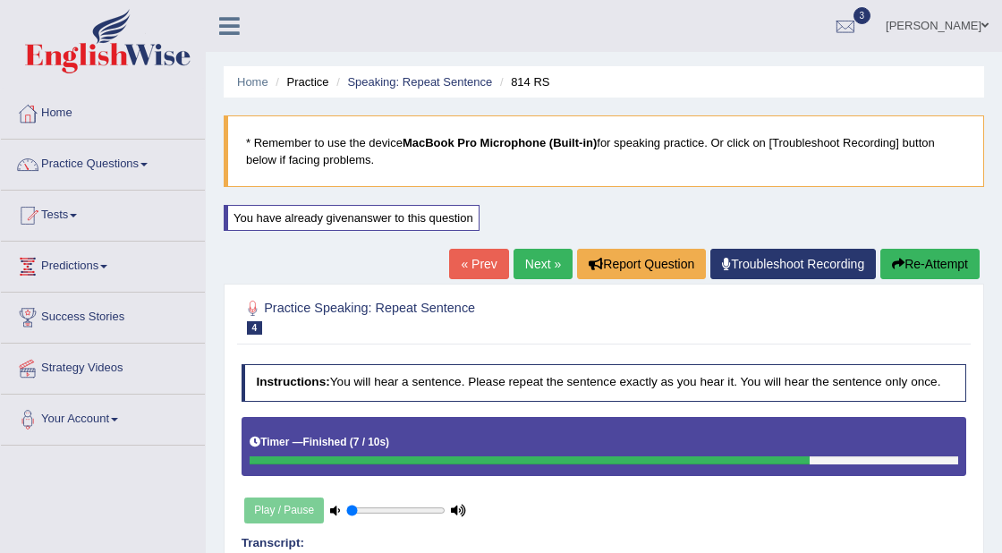
click at [537, 259] on link "Next »" at bounding box center [542, 264] width 59 height 30
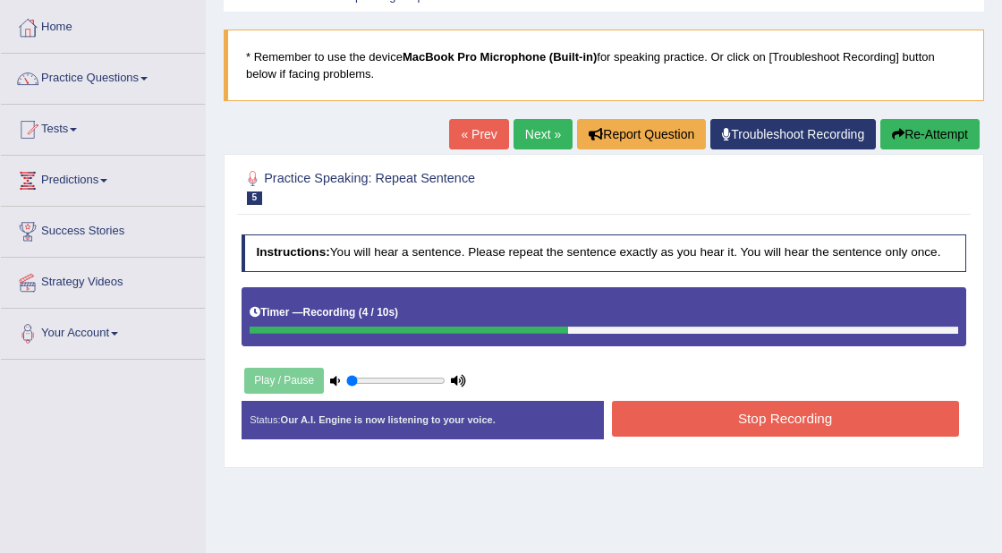
click at [695, 422] on button "Stop Recording" at bounding box center [785, 418] width 347 height 35
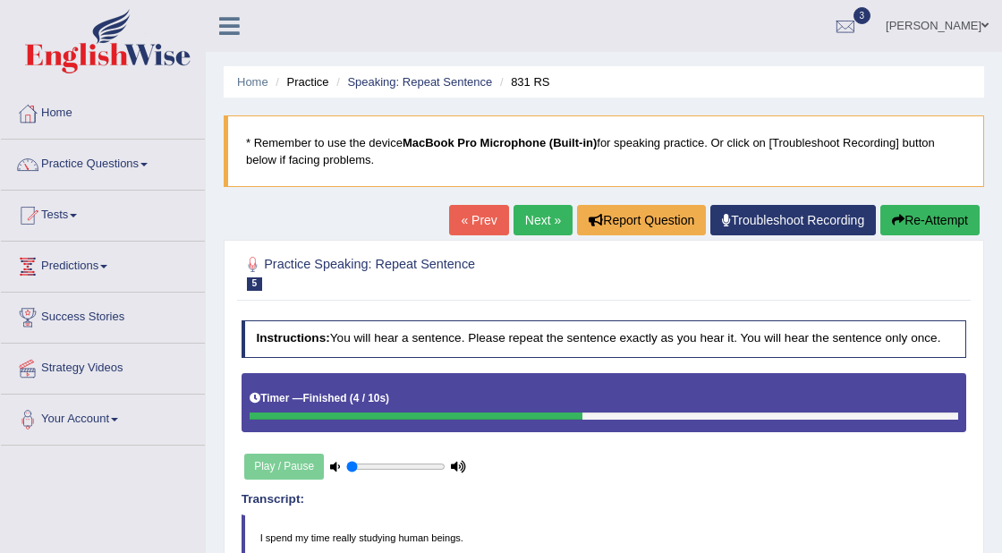
scroll to position [14, 0]
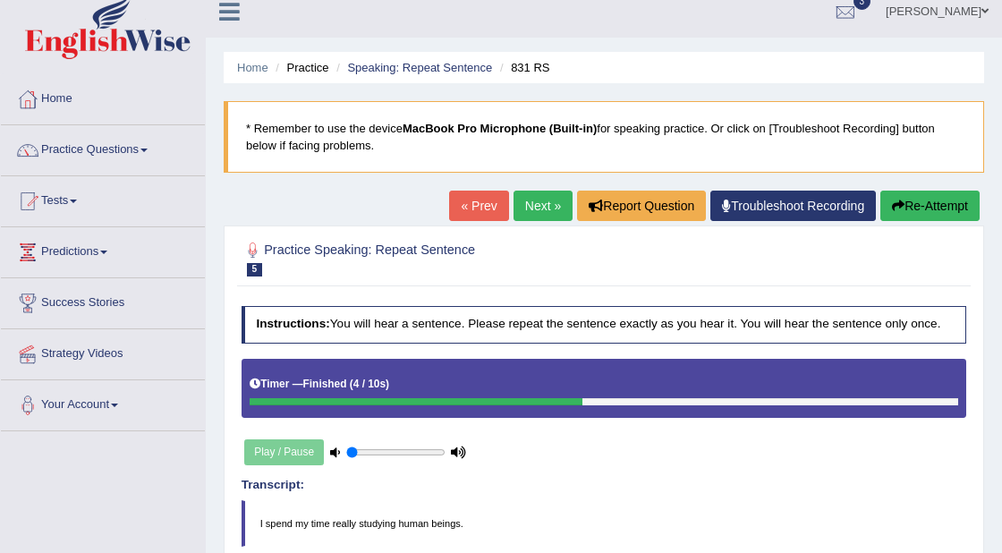
click at [532, 212] on link "Next »" at bounding box center [542, 206] width 59 height 30
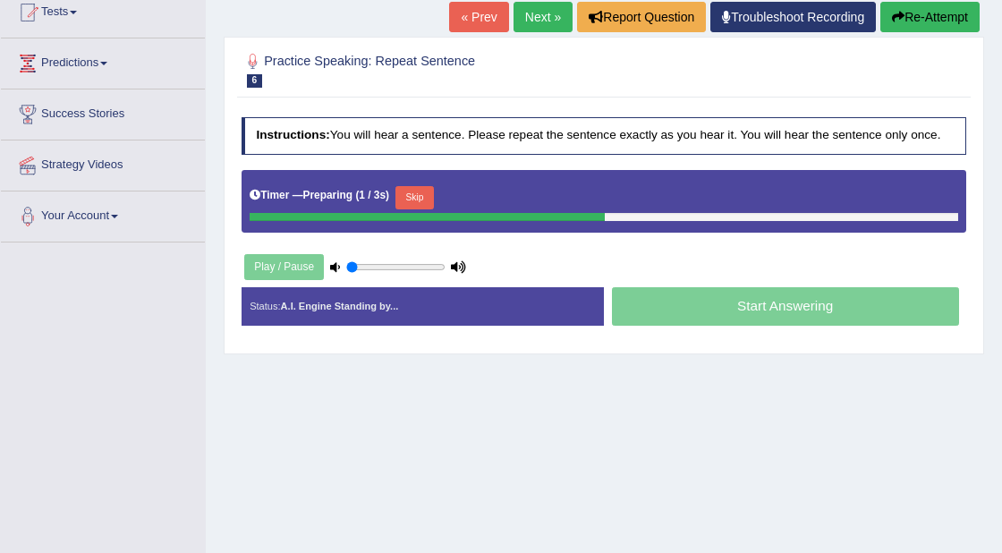
scroll to position [199, 0]
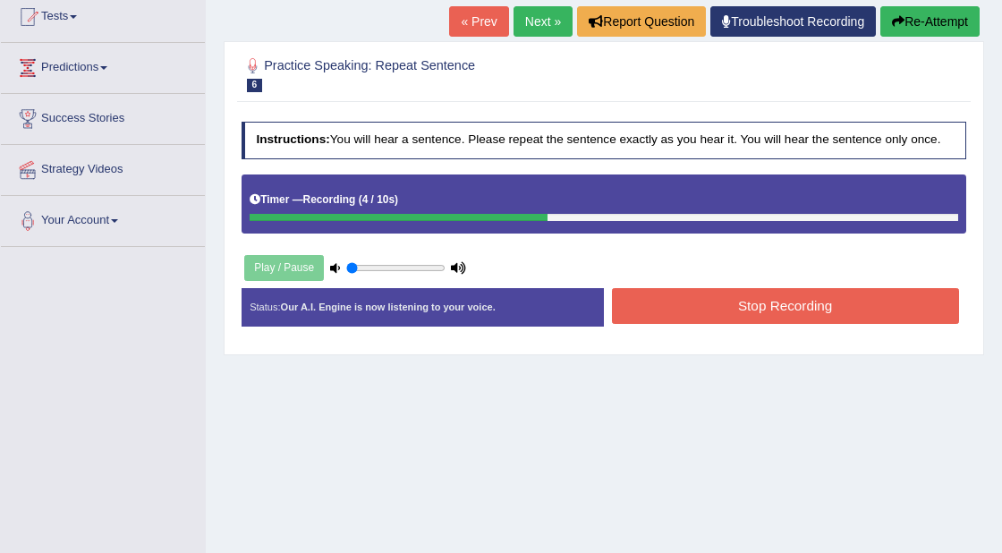
click at [675, 310] on button "Stop Recording" at bounding box center [785, 305] width 347 height 35
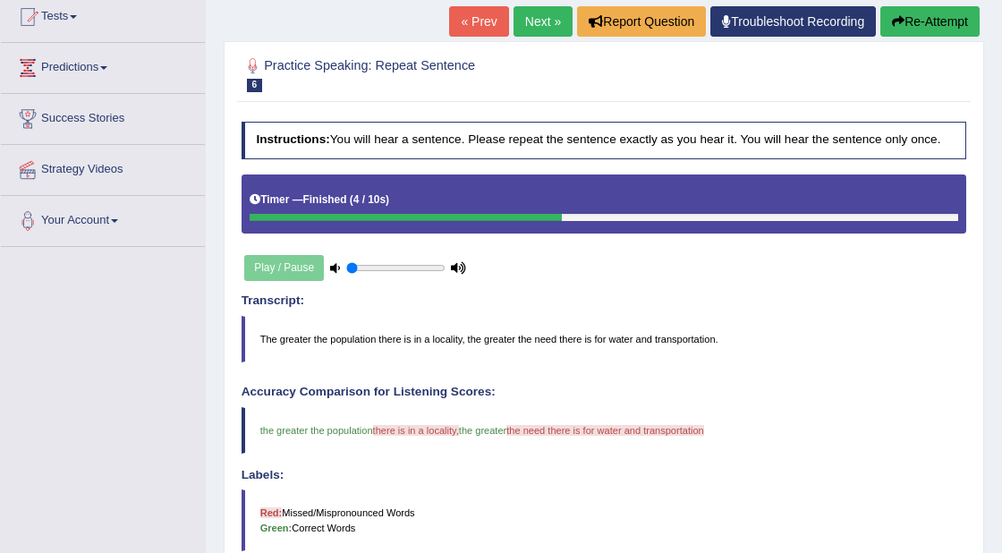
scroll to position [157, 0]
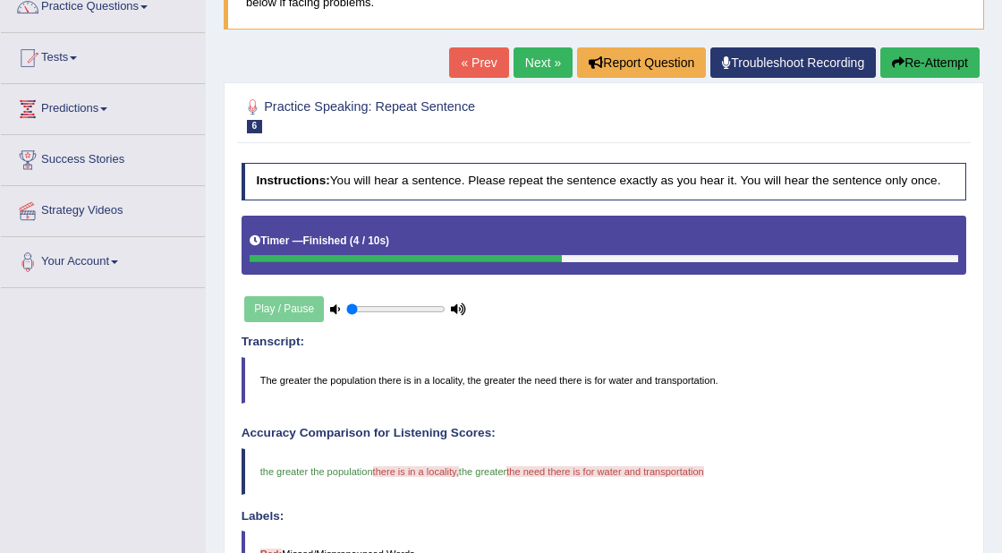
click at [905, 61] on button "Re-Attempt" at bounding box center [929, 62] width 99 height 30
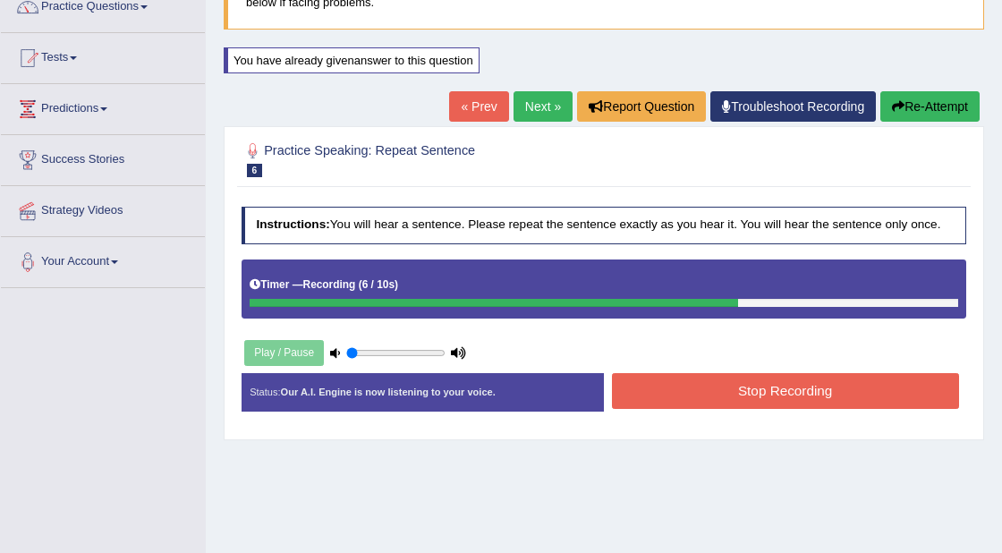
click at [756, 395] on button "Stop Recording" at bounding box center [785, 390] width 347 height 35
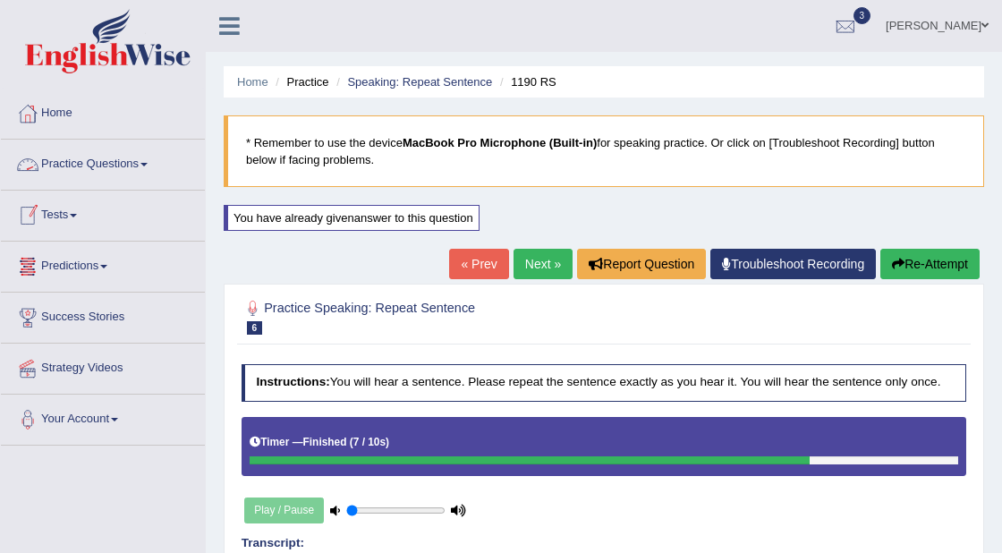
click at [118, 162] on link "Practice Questions" at bounding box center [103, 162] width 204 height 45
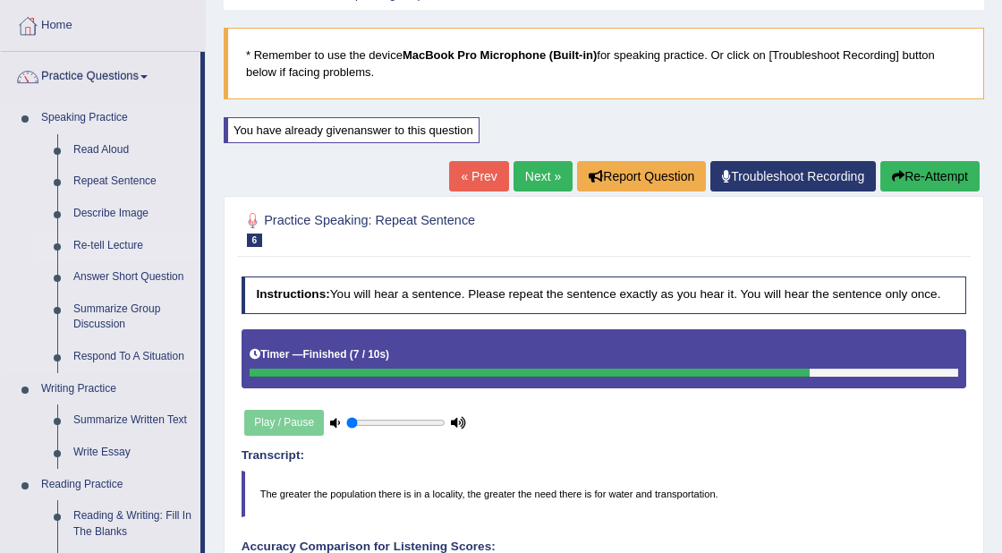
scroll to position [92, 0]
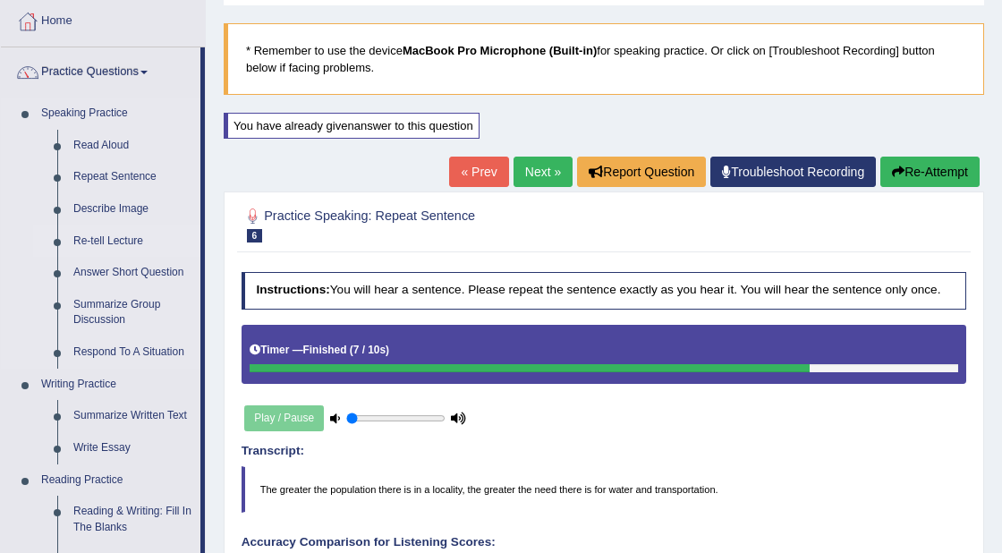
click at [104, 240] on link "Re-tell Lecture" at bounding box center [132, 241] width 135 height 32
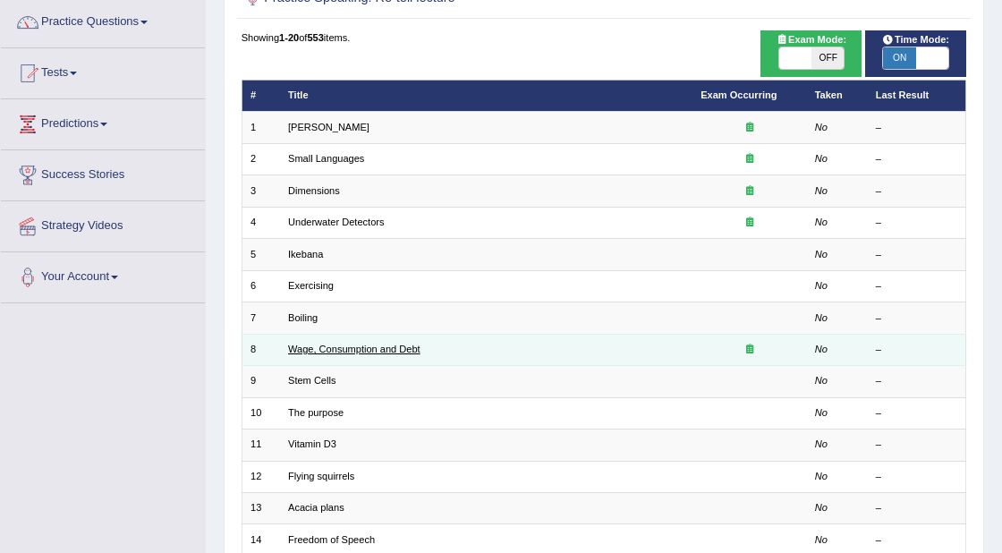
scroll to position [165, 0]
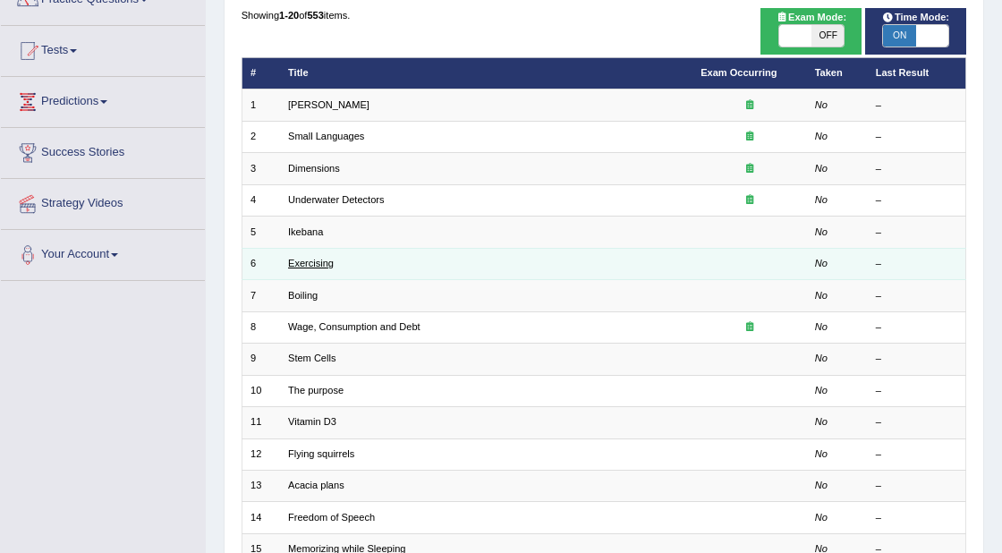
click at [307, 265] on link "Exercising" at bounding box center [311, 263] width 46 height 11
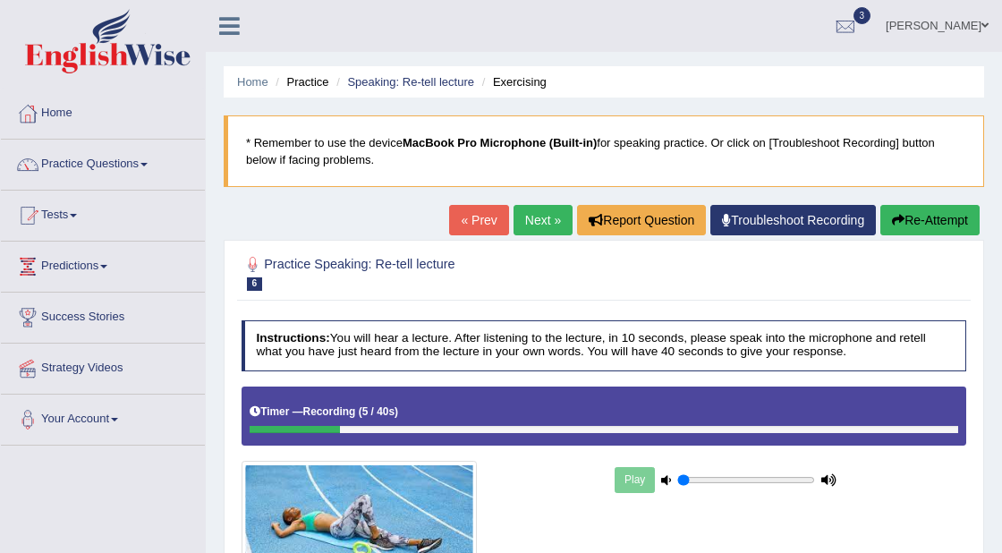
click at [899, 225] on button "Re-Attempt" at bounding box center [929, 220] width 99 height 30
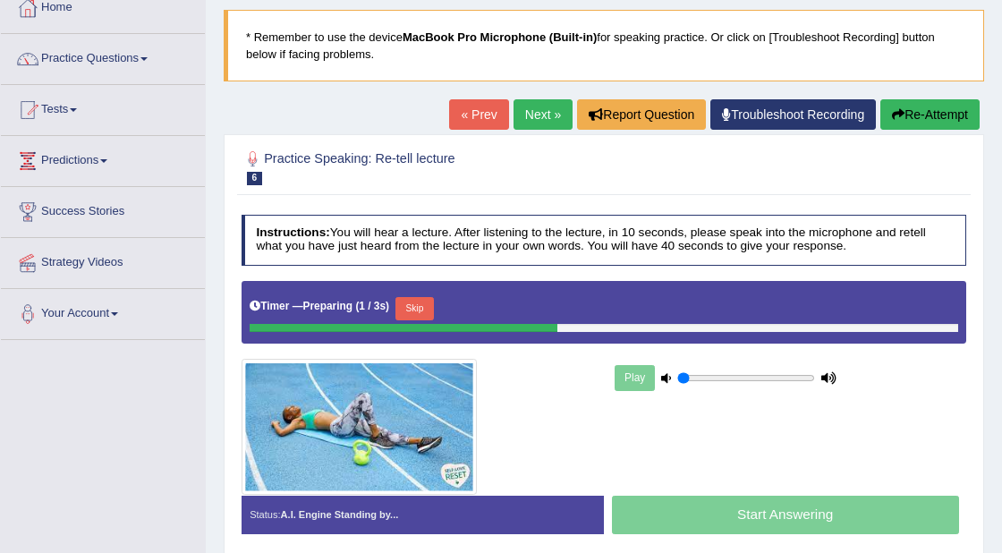
scroll to position [386, 0]
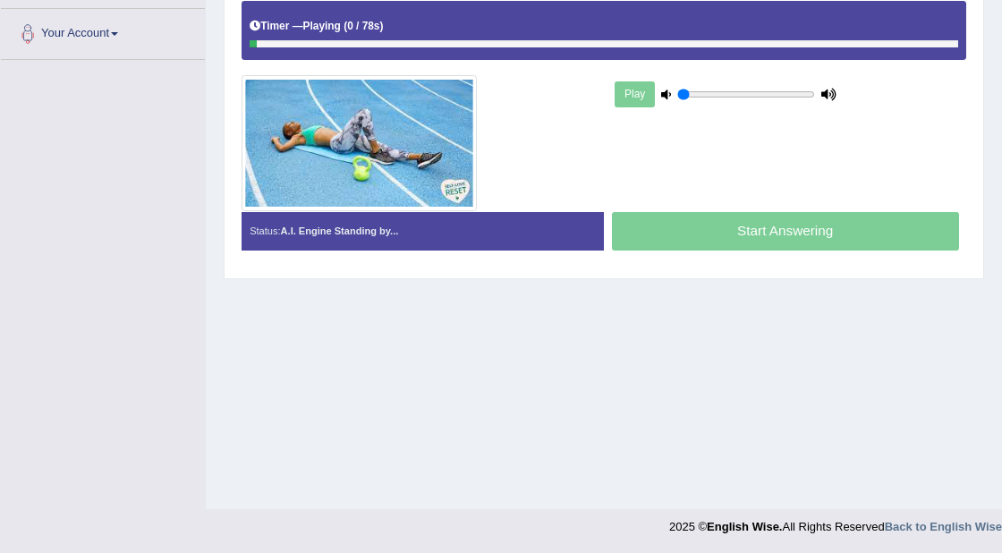
click at [774, 236] on div "Start Answering" at bounding box center [785, 233] width 362 height 43
drag, startPoint x: 271, startPoint y: 45, endPoint x: 267, endPoint y: 259, distance: 213.8
click at [229, 270] on div "Practice Speaking: Re-tell lecture 6 Exercising Instructions: You will hear a l…" at bounding box center [604, 66] width 760 height 425
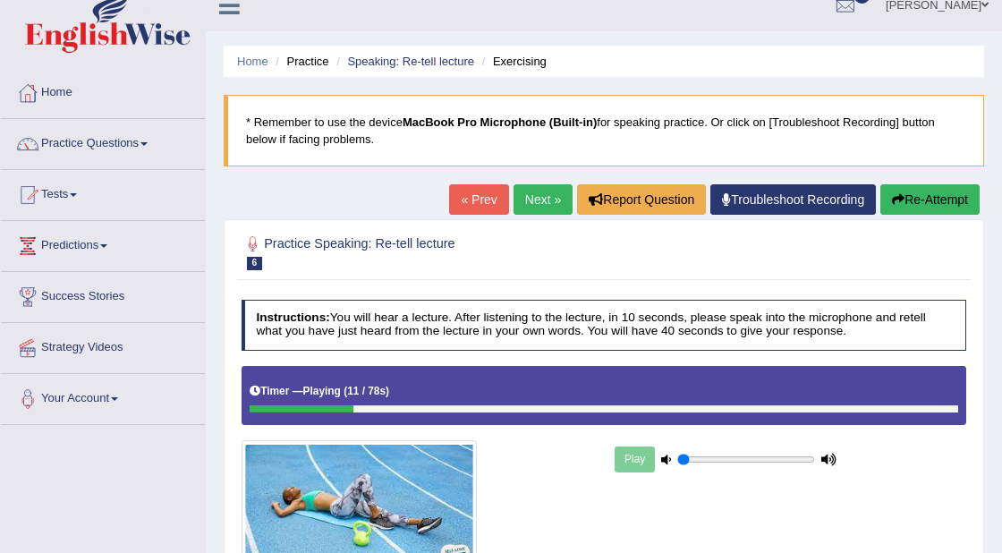
scroll to position [0, 0]
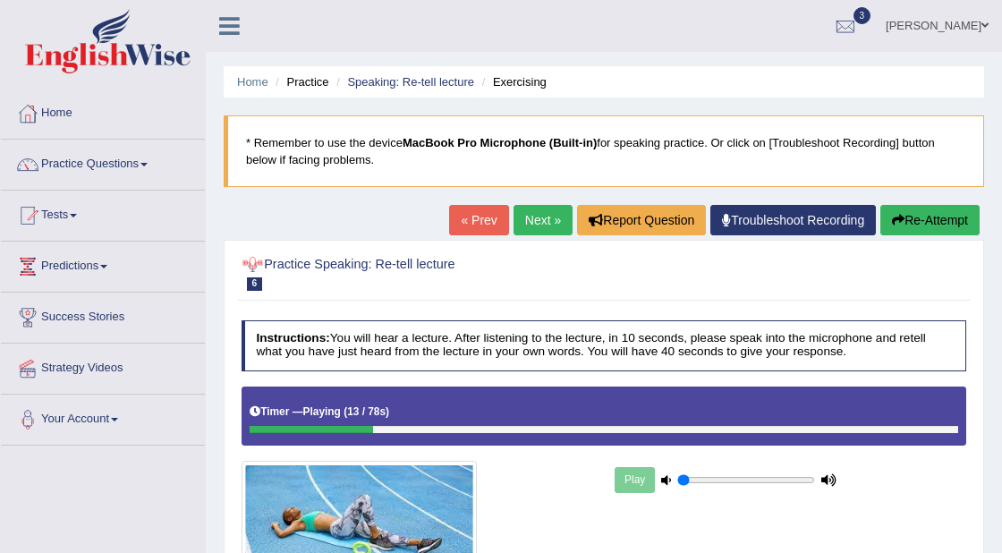
click at [394, 64] on div "Home Practice Speaking: Re-tell lecture Exercising * Remember to use the device…" at bounding box center [604, 447] width 796 height 895
click at [394, 74] on li "Speaking: Re-tell lecture" at bounding box center [403, 81] width 142 height 17
click at [385, 78] on link "Speaking: Re-tell lecture" at bounding box center [410, 81] width 127 height 13
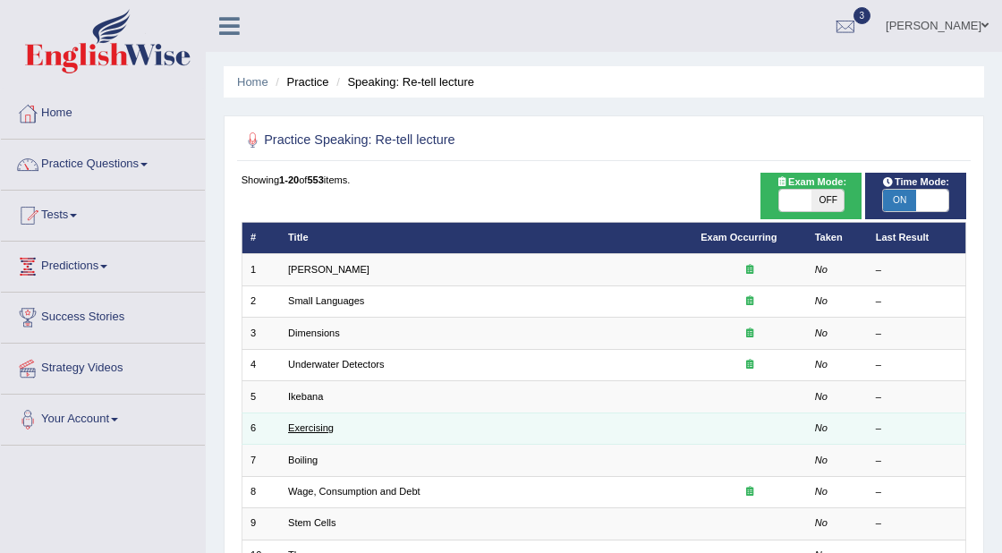
click at [304, 422] on link "Exercising" at bounding box center [311, 427] width 46 height 11
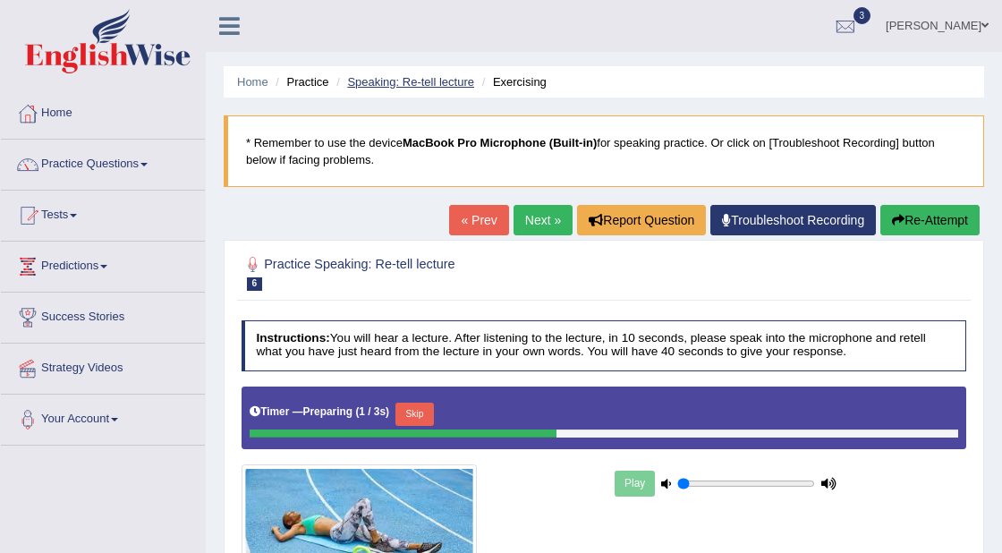
click at [363, 74] on li "Speaking: Re-tell lecture" at bounding box center [403, 81] width 142 height 17
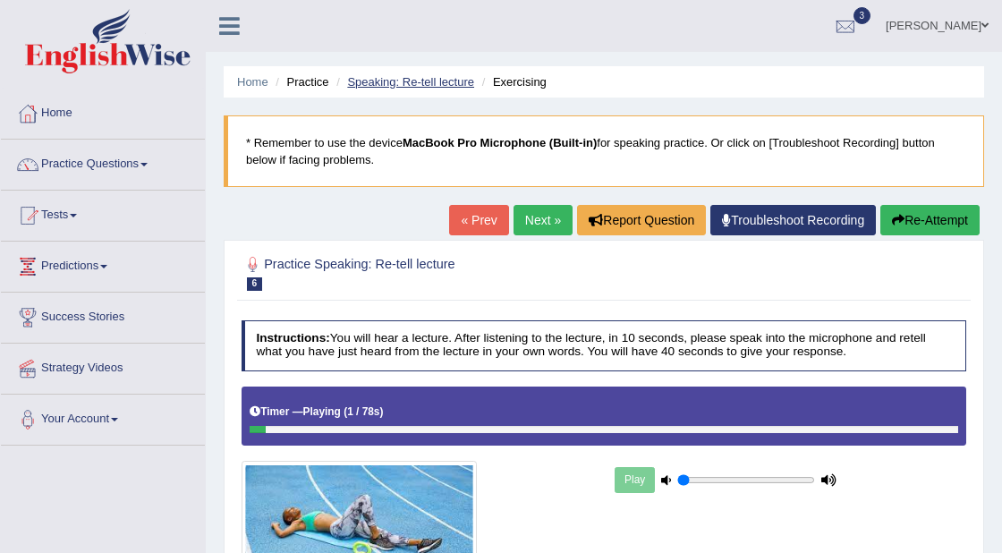
click at [423, 77] on link "Speaking: Re-tell lecture" at bounding box center [410, 81] width 127 height 13
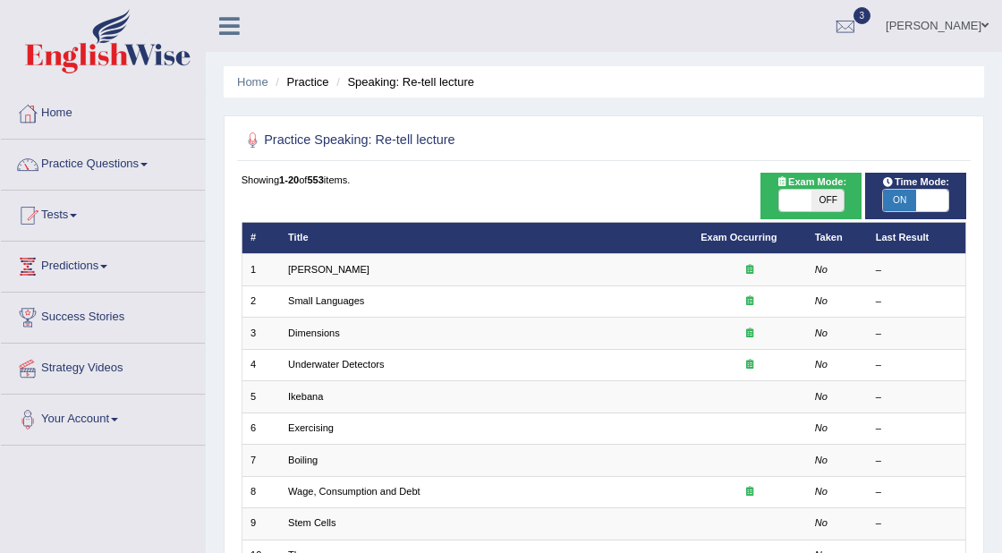
click at [918, 196] on span at bounding box center [932, 200] width 32 height 21
checkbox input "false"
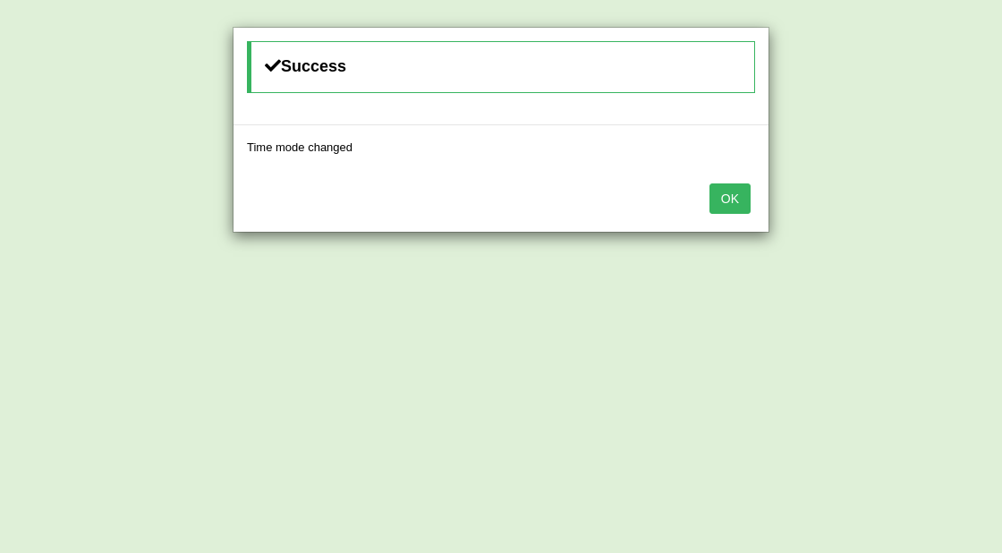
click at [717, 188] on button "OK" at bounding box center [729, 198] width 41 height 30
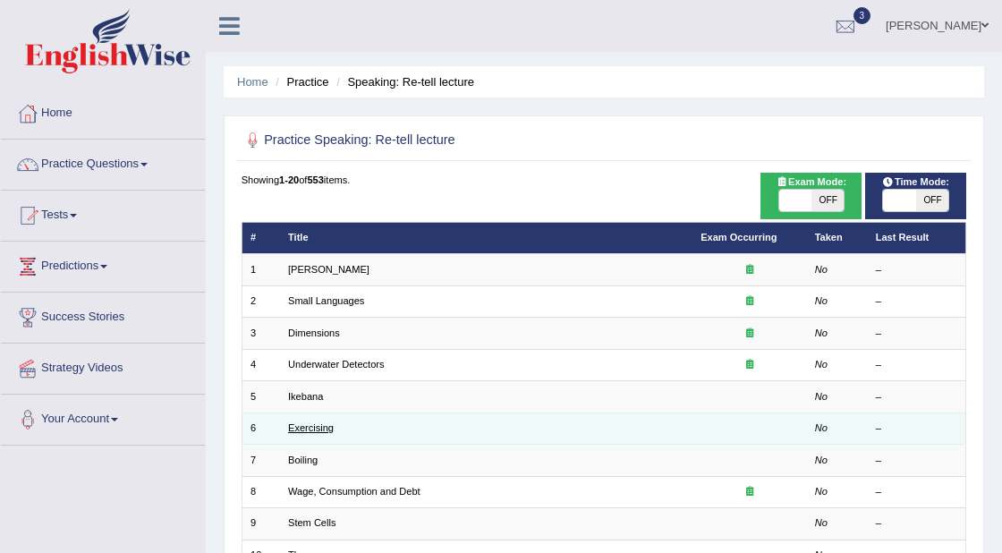
click at [317, 428] on link "Exercising" at bounding box center [311, 427] width 46 height 11
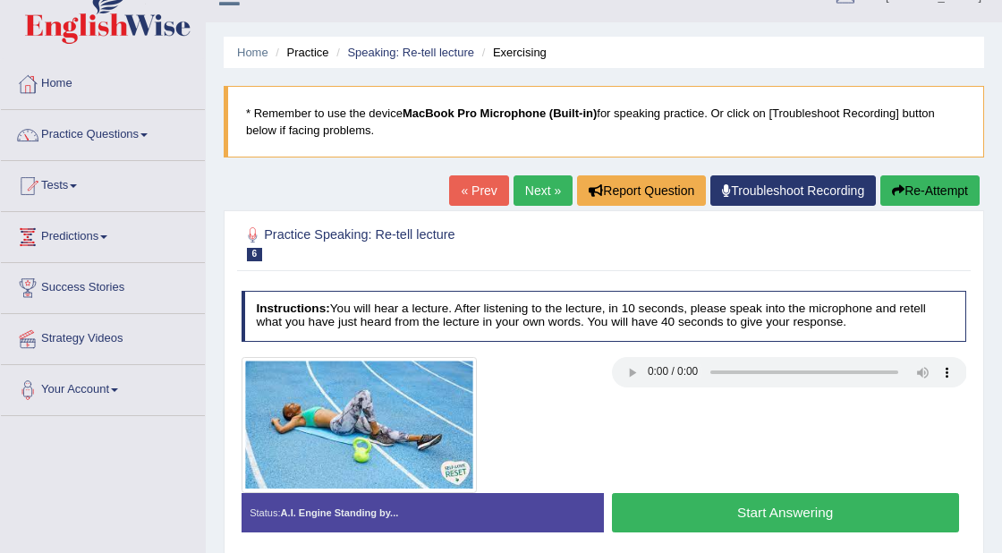
scroll to position [94, 0]
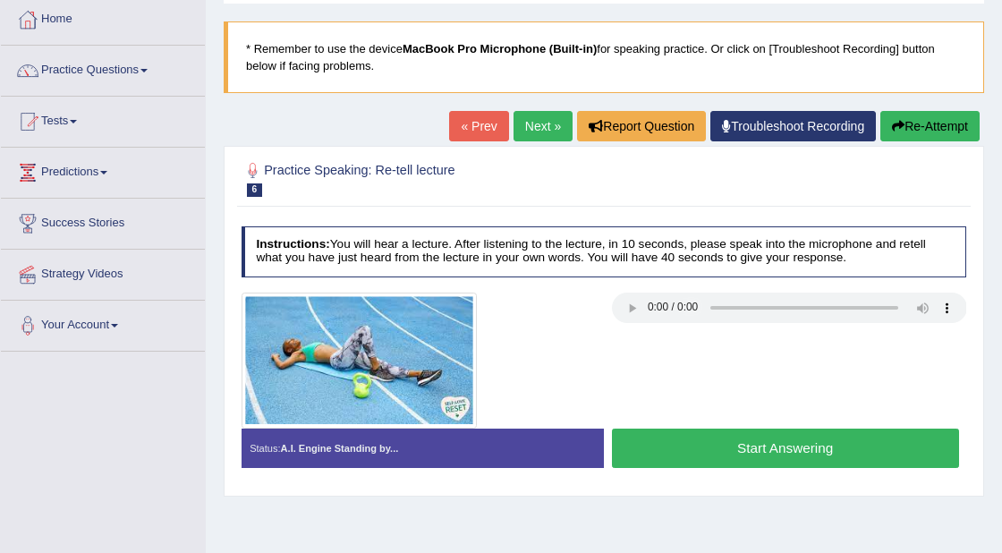
click at [809, 442] on button "Start Answering" at bounding box center [785, 447] width 347 height 38
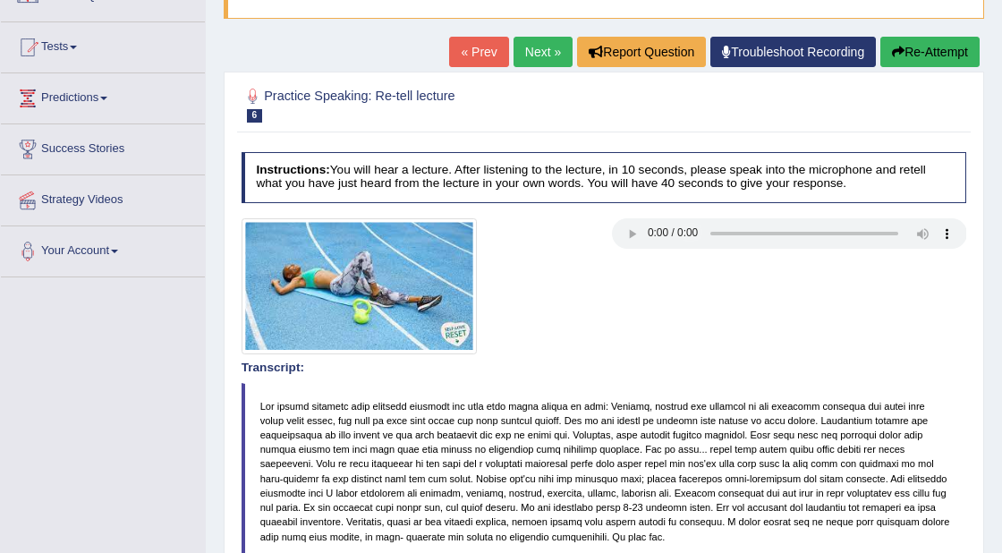
scroll to position [0, 0]
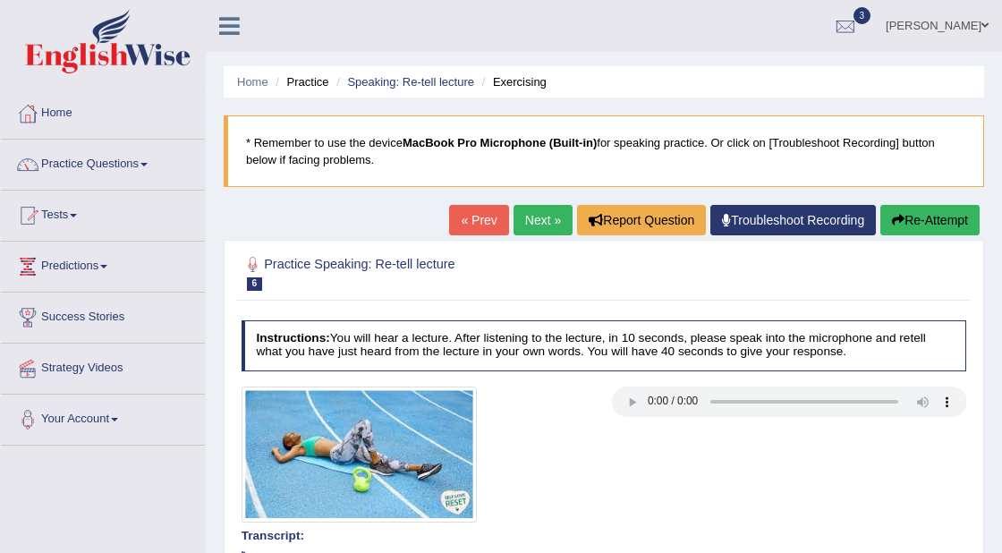
click at [529, 210] on link "Next »" at bounding box center [542, 220] width 59 height 30
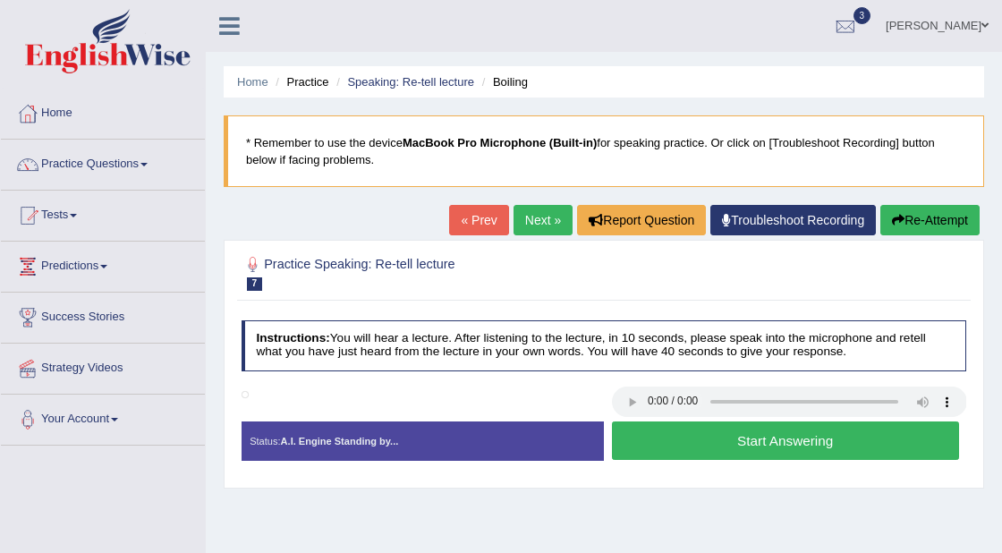
click at [721, 445] on button "Start Answering" at bounding box center [785, 440] width 347 height 38
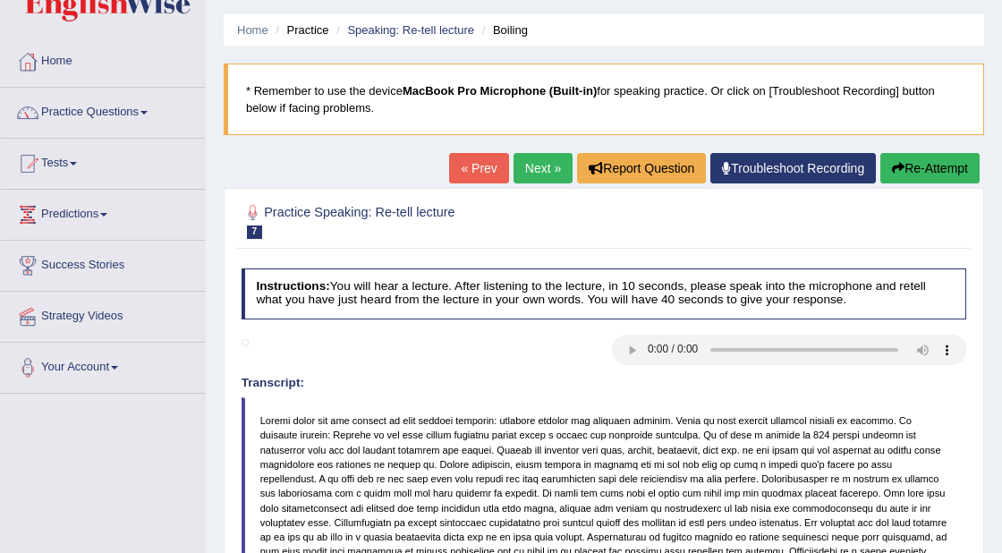
scroll to position [25, 0]
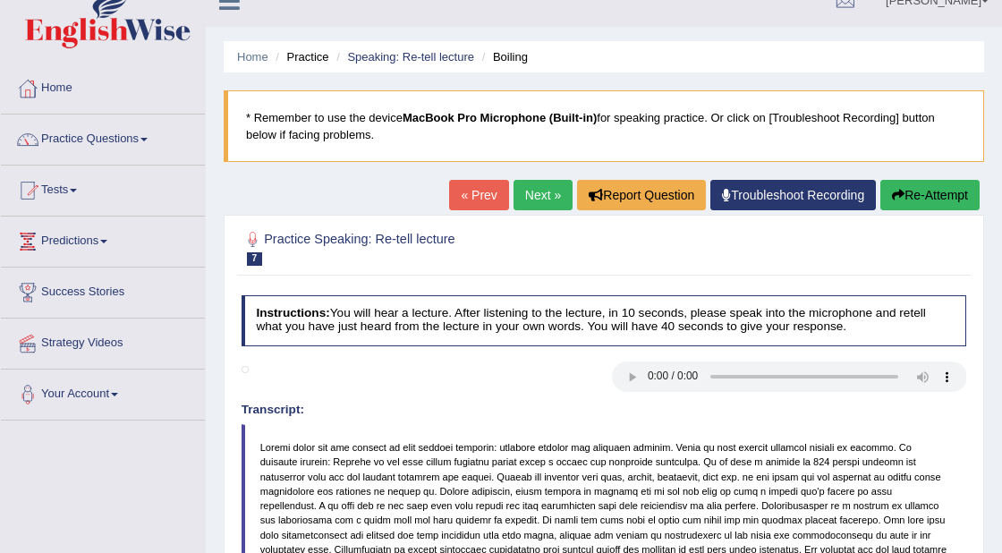
click at [929, 199] on button "Re-Attempt" at bounding box center [929, 195] width 99 height 30
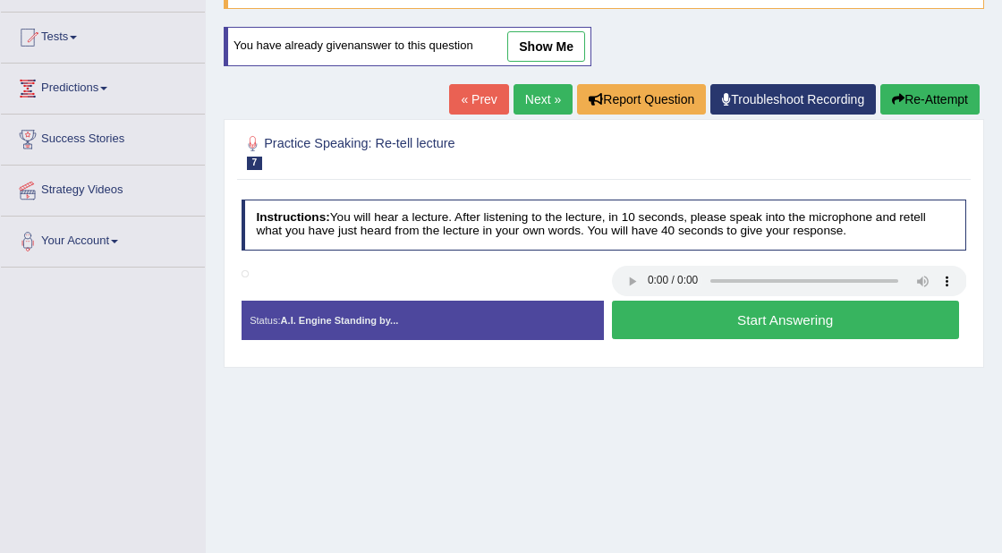
click at [698, 327] on button "Start Answering" at bounding box center [785, 320] width 347 height 38
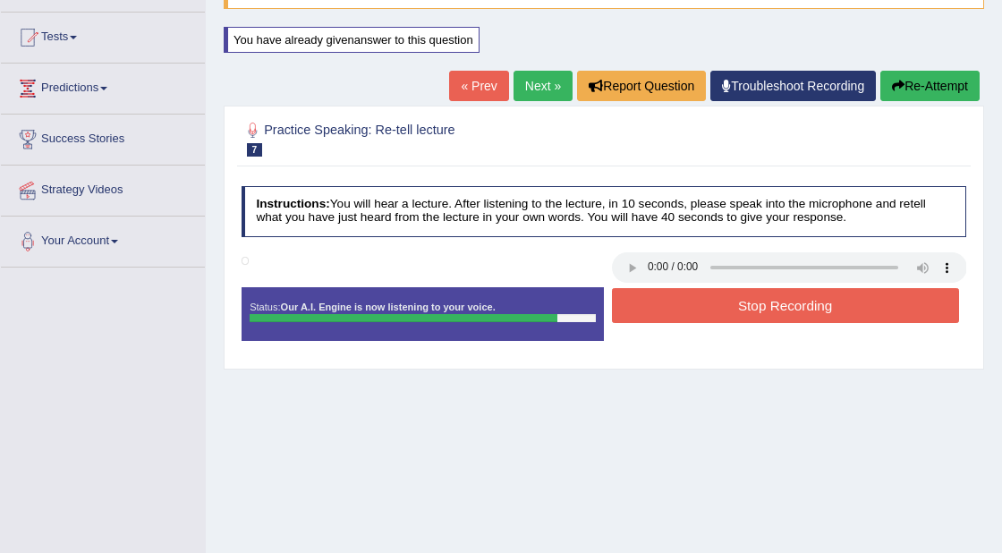
click at [748, 300] on button "Stop Recording" at bounding box center [785, 305] width 347 height 35
